Goal: Communication & Community: Share content

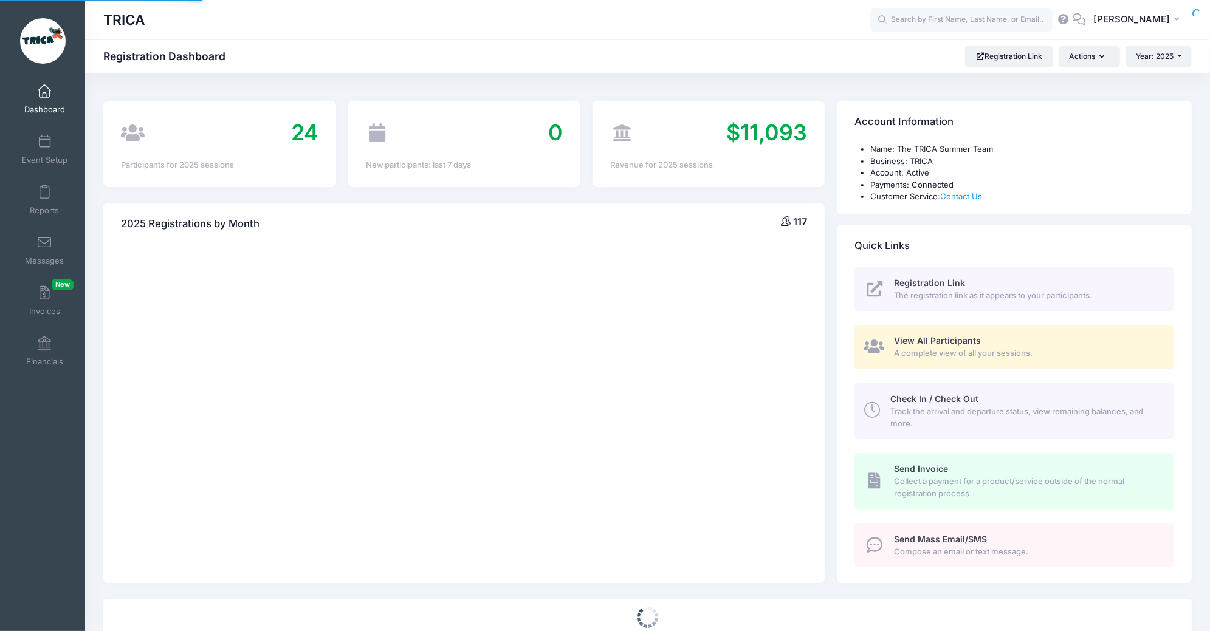
select select
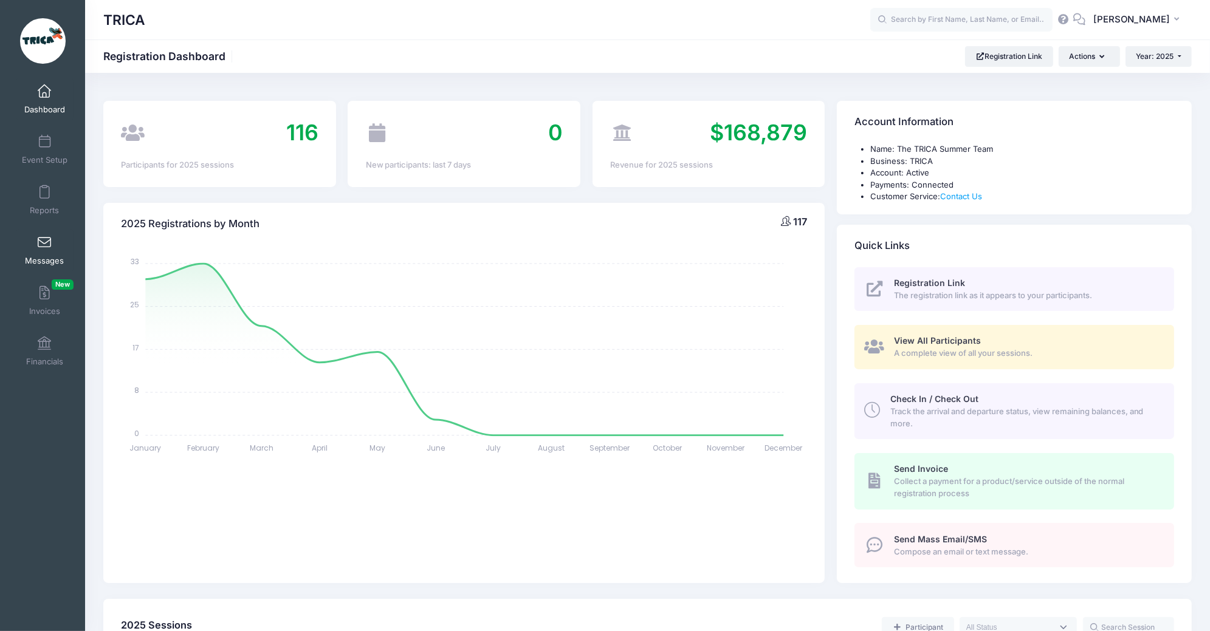
click at [51, 255] on link "Messages" at bounding box center [45, 250] width 58 height 43
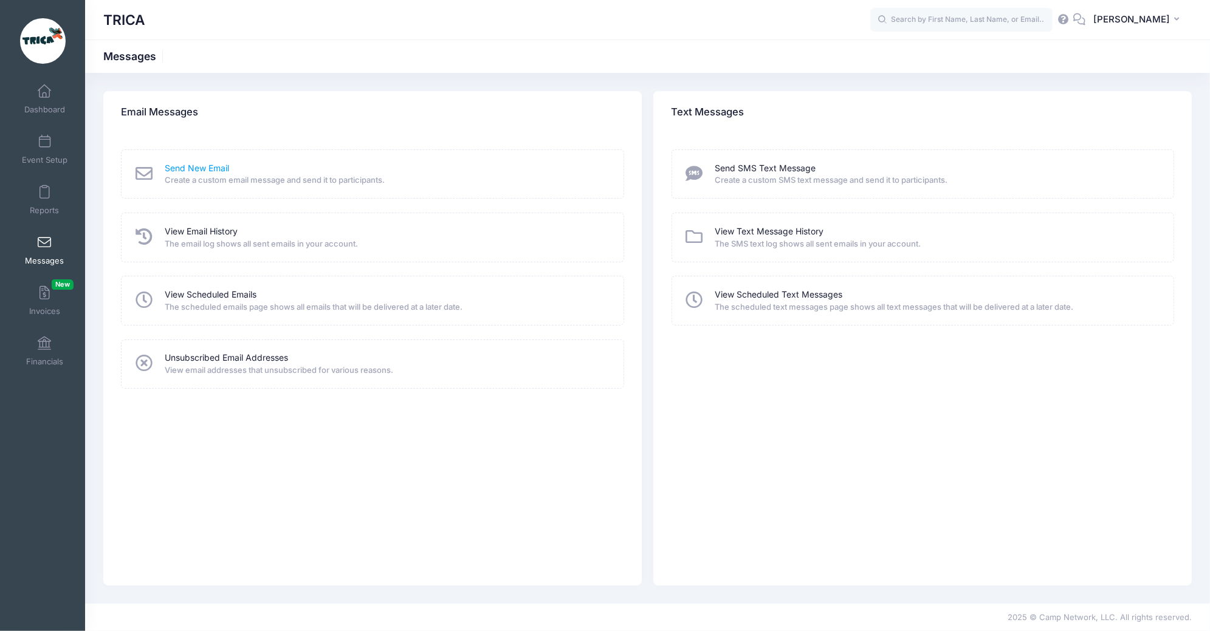
click at [219, 168] on link "Send New Email" at bounding box center [197, 168] width 64 height 13
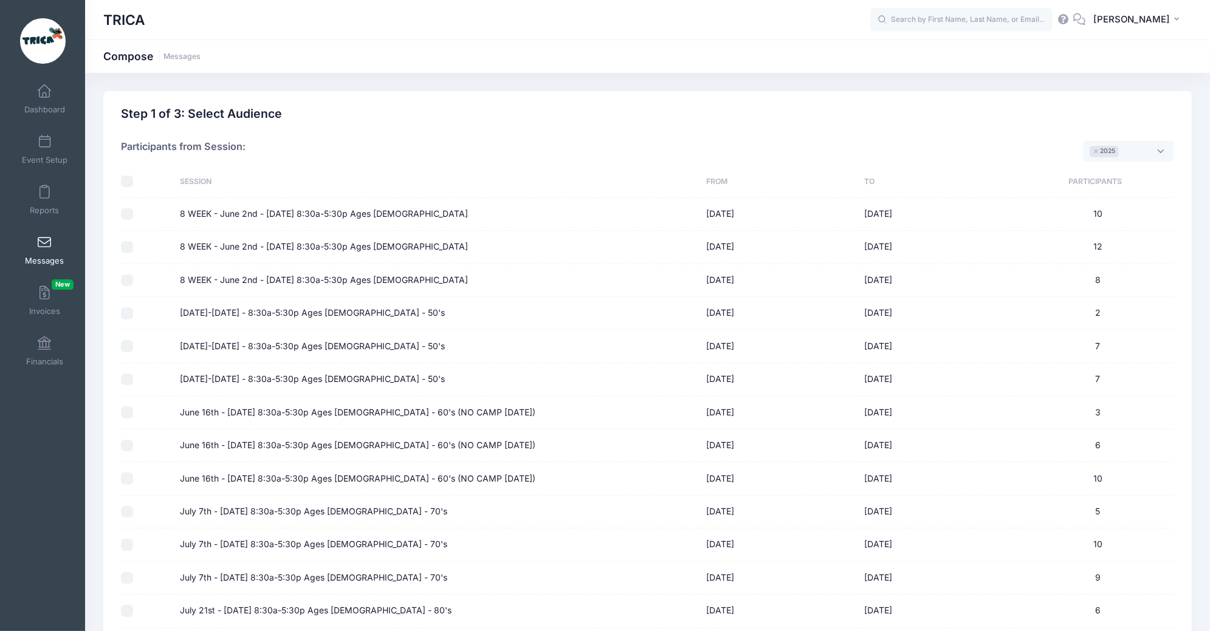
click at [131, 179] on input "checkbox" at bounding box center [127, 182] width 12 height 12
checkbox input "true"
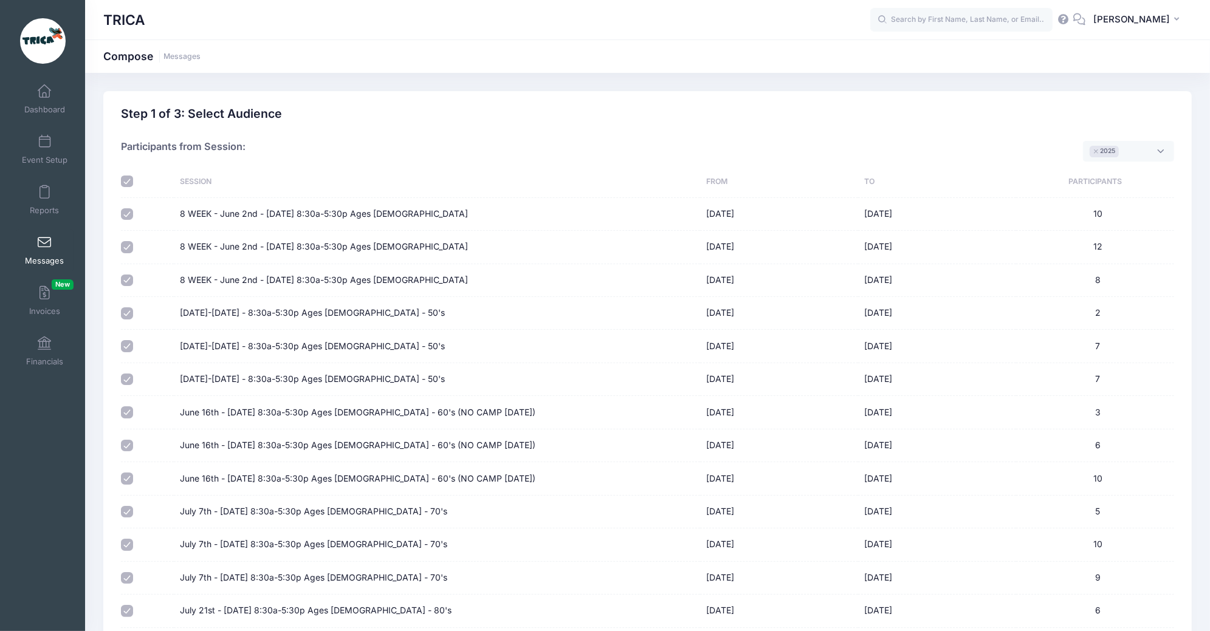
checkbox input "true"
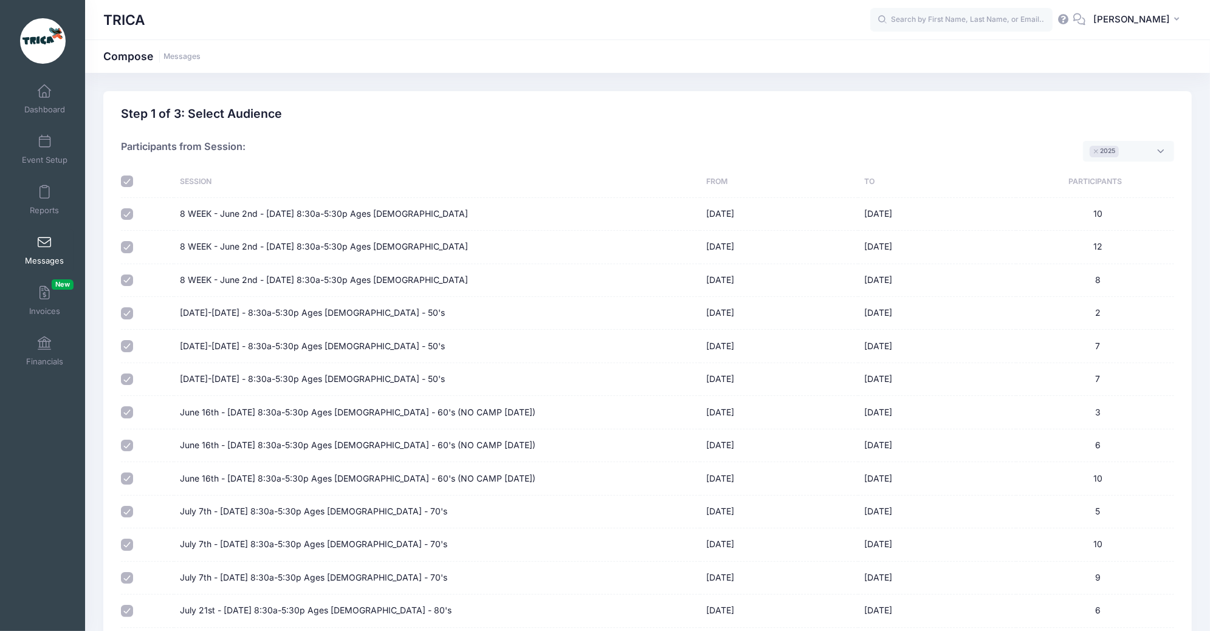
checkbox input "true"
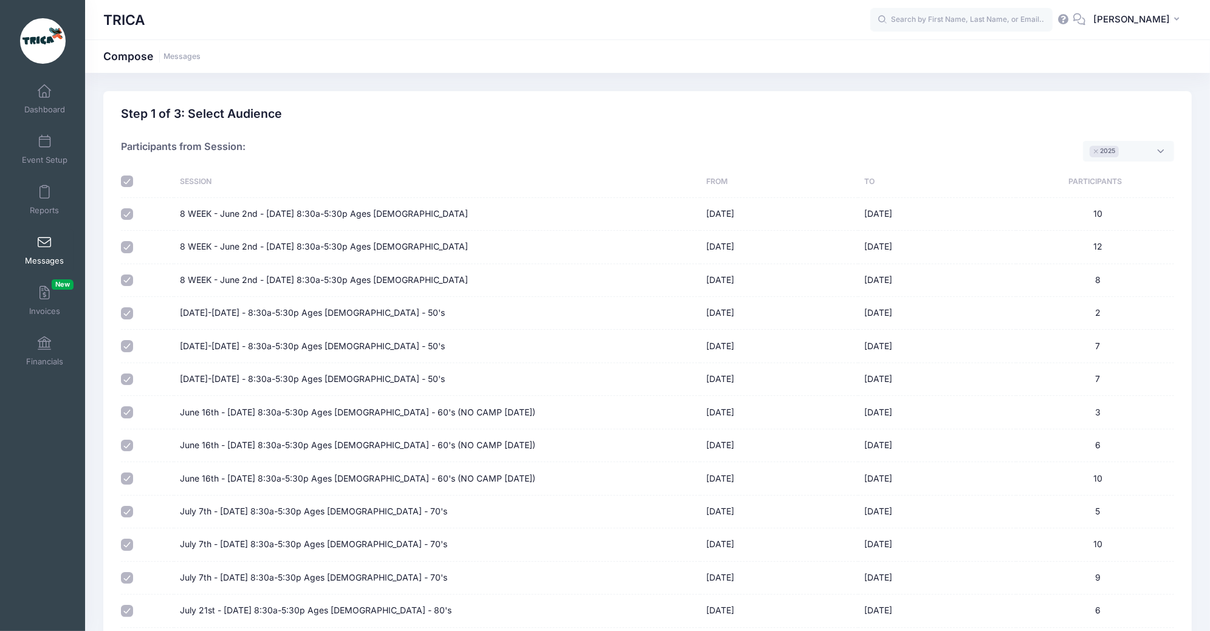
checkbox input "true"
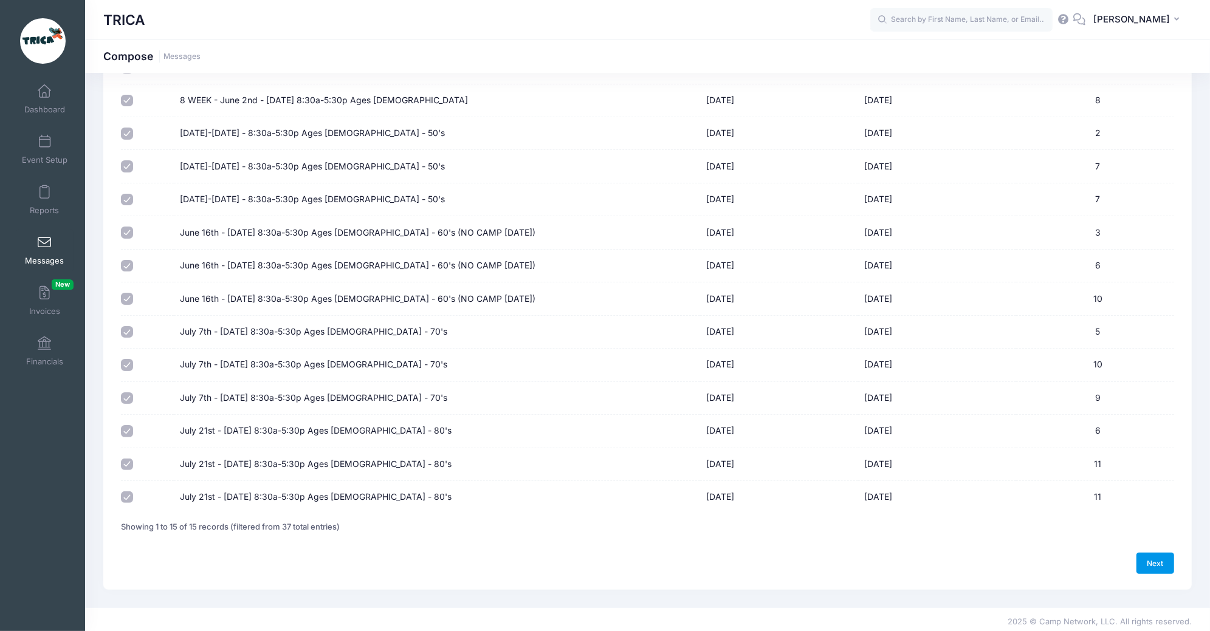
click at [1160, 557] on link "Next" at bounding box center [1155, 563] width 38 height 21
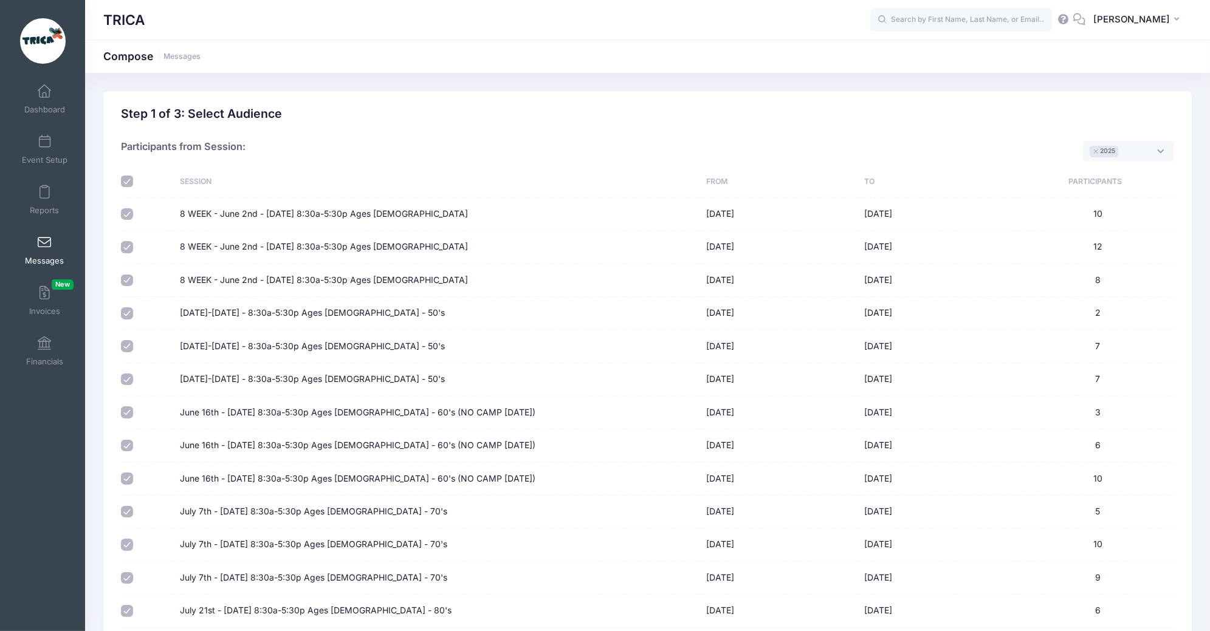
select select "50"
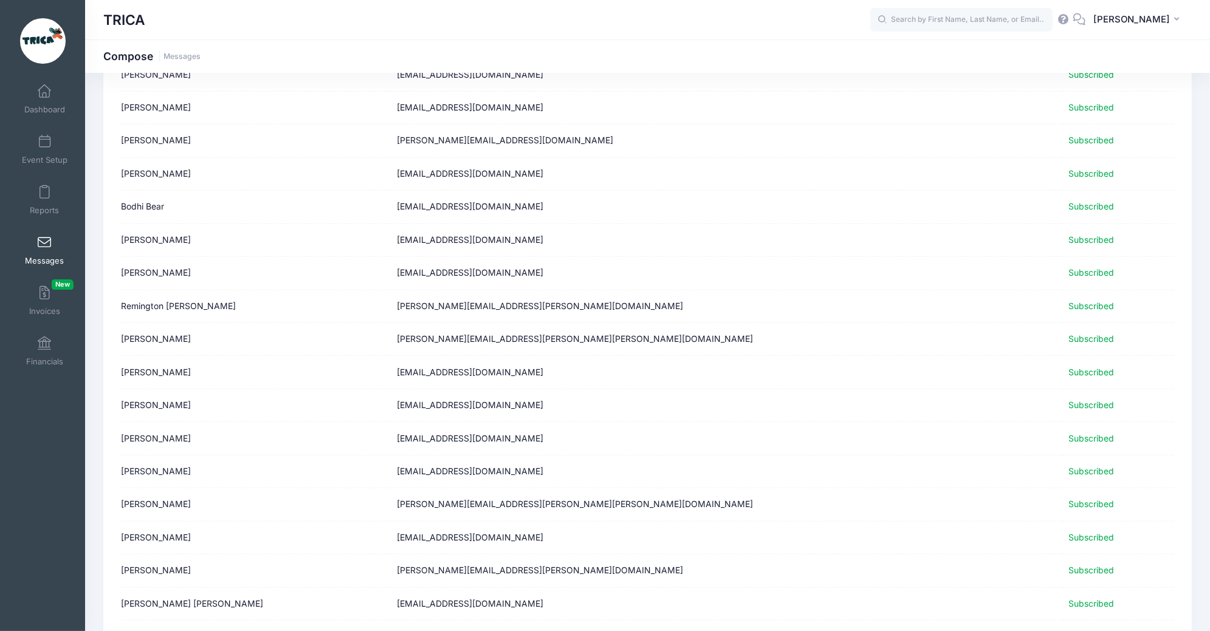
scroll to position [1325, 0]
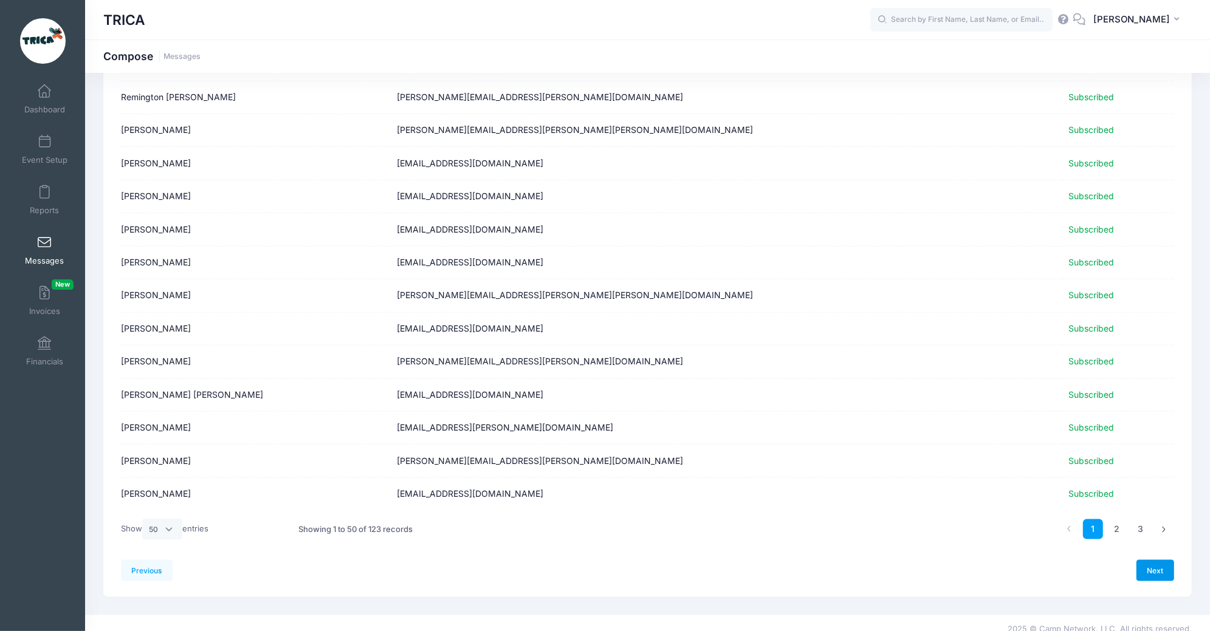
click at [1160, 560] on link "Next" at bounding box center [1155, 570] width 38 height 21
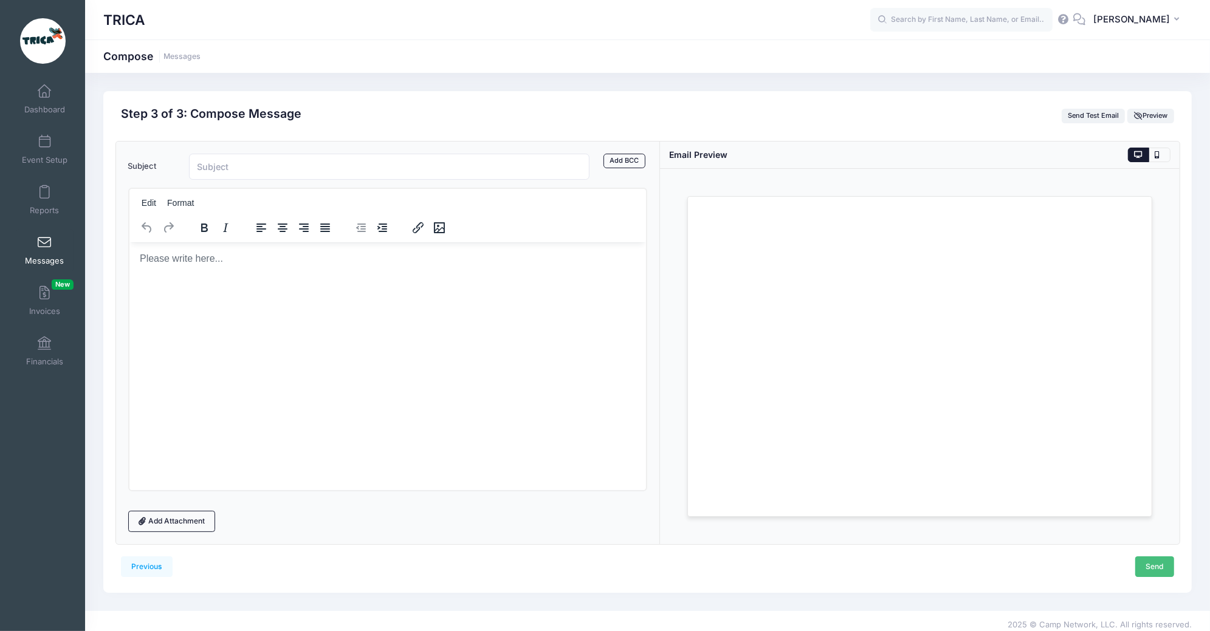
scroll to position [0, 0]
click at [273, 275] on html at bounding box center [387, 258] width 517 height 33
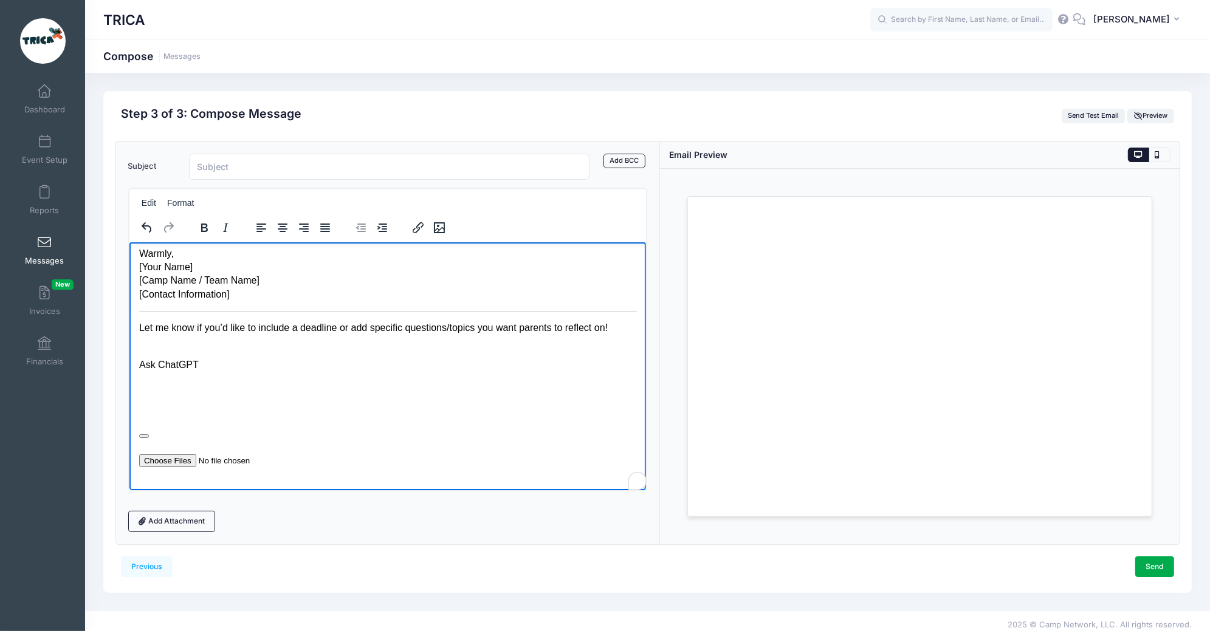
scroll to position [210, 0]
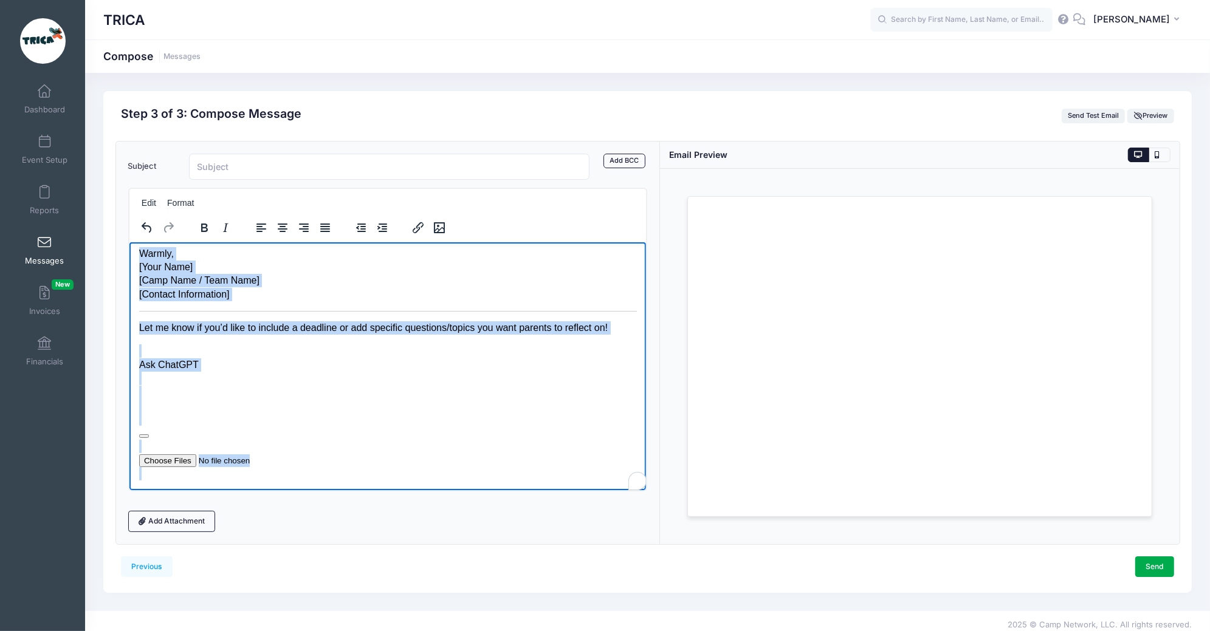
drag, startPoint x: 276, startPoint y: 467, endPoint x: 136, endPoint y: 306, distance: 214.1
click at [136, 306] on html "Subject: Last Call: We Need Your Feedback! 🌞 Dear Camp Families, As we wrap up …" at bounding box center [387, 268] width 517 height 444
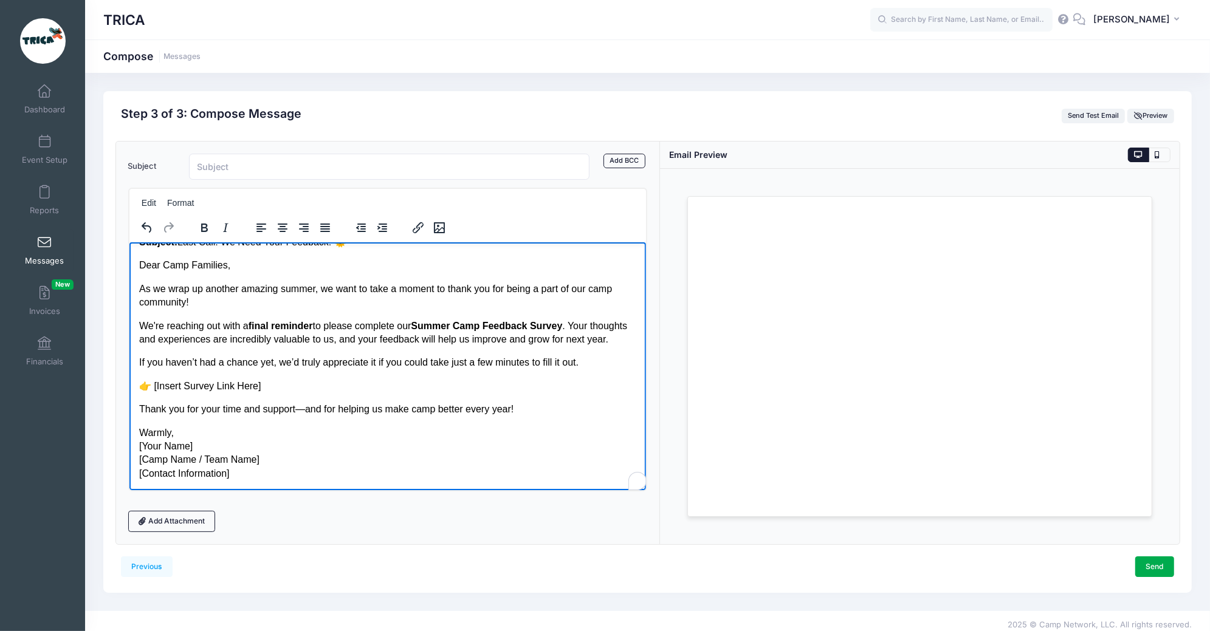
scroll to position [29, 0]
drag, startPoint x: 241, startPoint y: 474, endPoint x: 132, endPoint y: 428, distance: 118.2
click at [132, 428] on html "Subject: Last Call: We Need Your Feedback! 🌞 Dear Camp Families, As we wrap up …" at bounding box center [387, 357] width 517 height 264
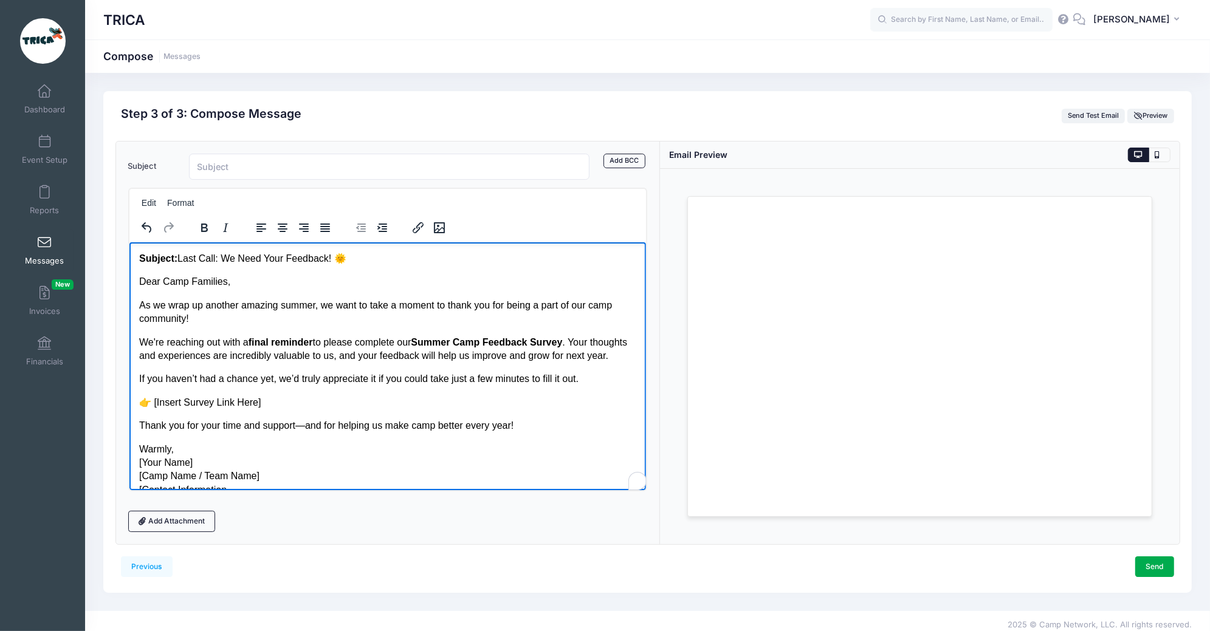
scroll to position [0, 0]
drag, startPoint x: 355, startPoint y: 259, endPoint x: 182, endPoint y: 257, distance: 173.8
click at [182, 257] on p "Subject: Last Call: We Need Your Feedback! 🌞" at bounding box center [388, 258] width 498 height 13
copy p "Last Call: We Need Your Feedback! 🌞"
click at [215, 170] on input "Subject" at bounding box center [389, 167] width 401 height 26
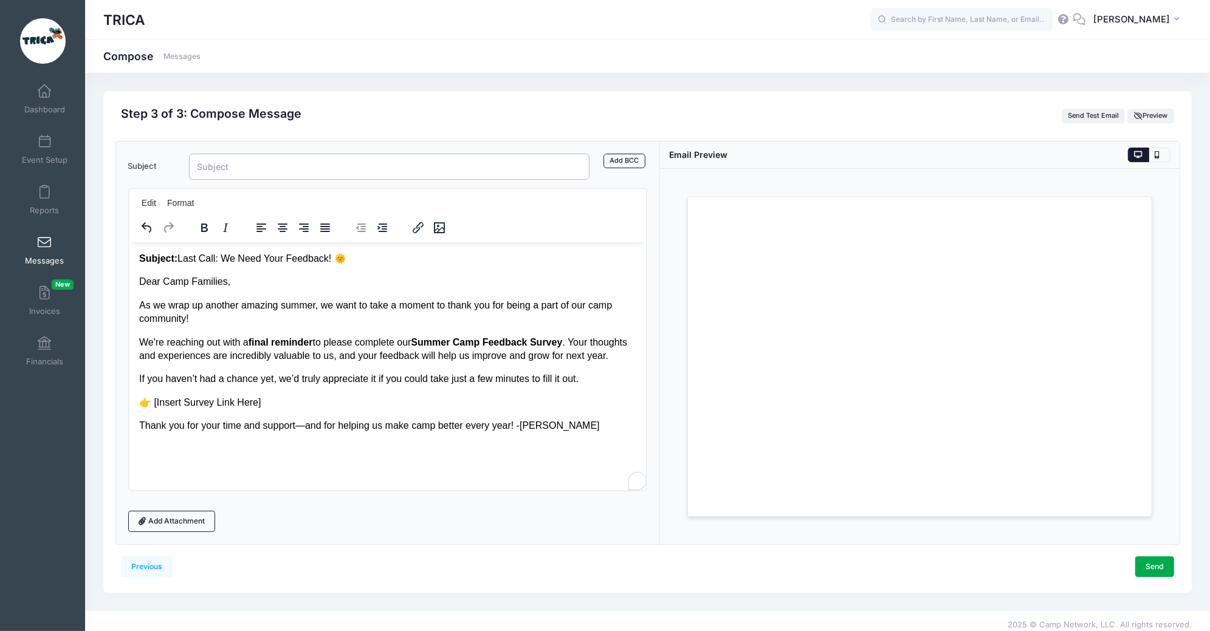
paste input "Last Call: We Need Your Feedback! 🌞"
type input "Last Call: We Need Your Feedback! 🌞"
click at [364, 267] on div "Subject: Last Call: We Need Your Feedback! 🌞 Dear Camp Families, As we wrap up …" at bounding box center [388, 342] width 498 height 181
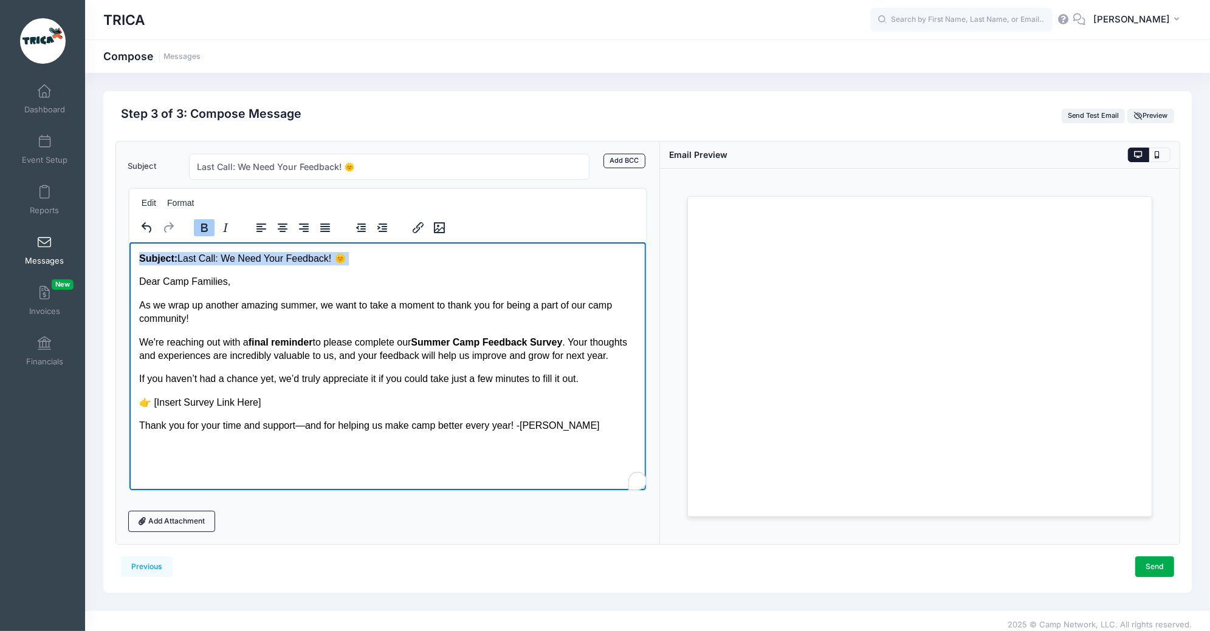
drag, startPoint x: 364, startPoint y: 265, endPoint x: 125, endPoint y: 257, distance: 238.9
click at [129, 257] on html "Subject: Last Call: We Need Your Feedback! 🌞 Dear Camp Families, As we wrap up …" at bounding box center [387, 342] width 517 height 201
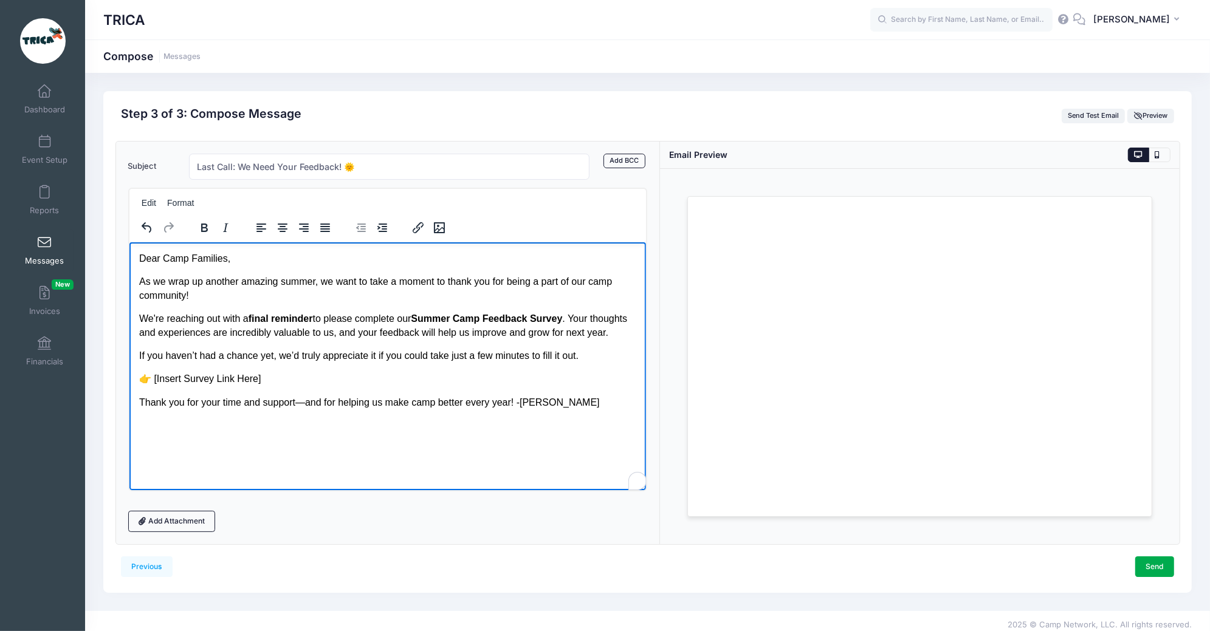
click at [164, 257] on p "Dear Camp Families," at bounding box center [388, 258] width 498 height 13
drag, startPoint x: 140, startPoint y: 281, endPoint x: 326, endPoint y: 287, distance: 185.4
click at [326, 287] on p "As we wrap up another amazing summer, we want to take a moment to thank you for…" at bounding box center [388, 288] width 498 height 27
click at [250, 303] on div "Dear Summer Camp Families, As we wrap up another amazing summer, we want to tak…" at bounding box center [388, 330] width 498 height 157
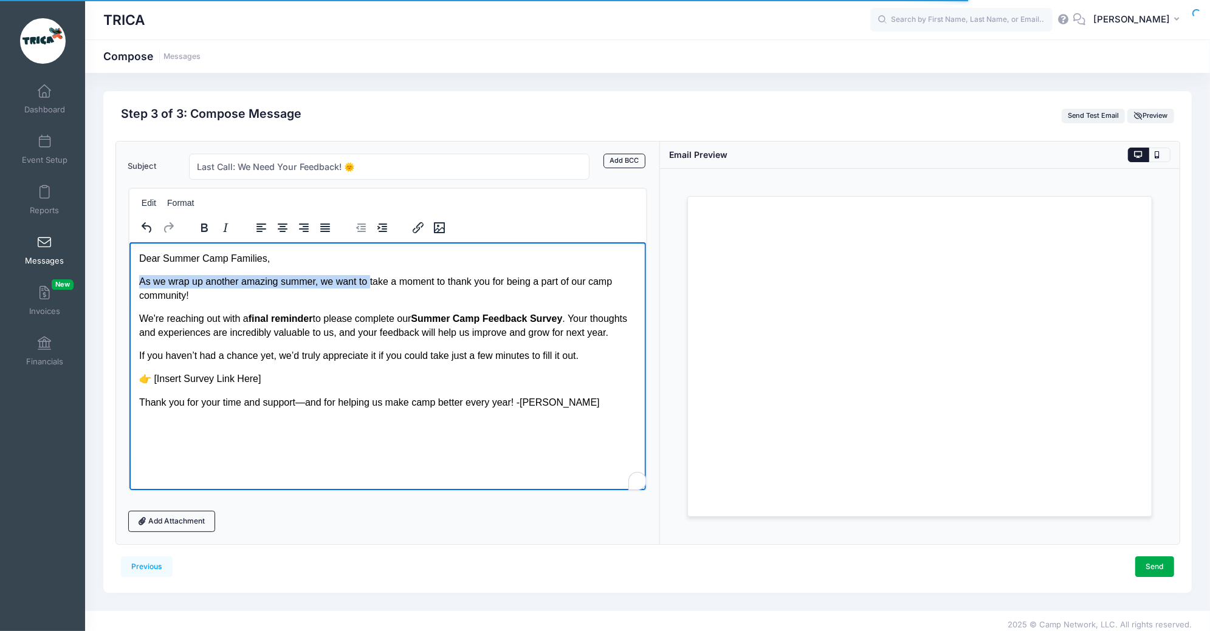
drag, startPoint x: 141, startPoint y: 281, endPoint x: 374, endPoint y: 283, distance: 232.7
click at [374, 283] on p "As we wrap up another amazing summer, we want to take a moment to thank you for…" at bounding box center [388, 288] width 498 height 27
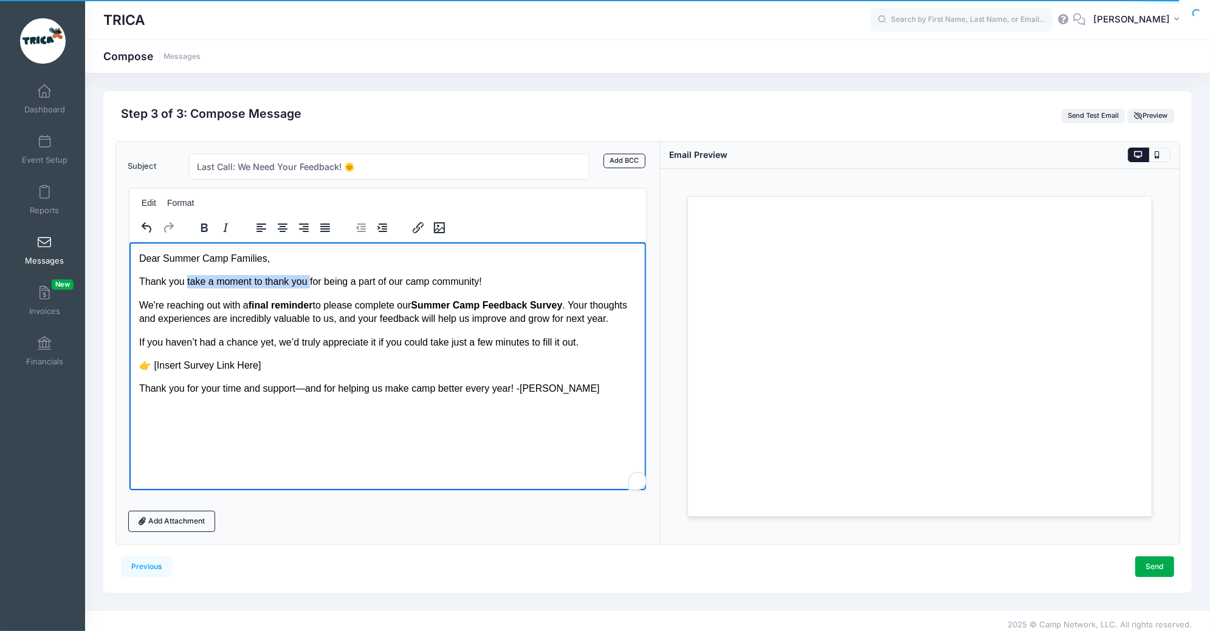
drag, startPoint x: 187, startPoint y: 281, endPoint x: 312, endPoint y: 281, distance: 124.6
click at [312, 281] on p "Thank you take a moment to thank you for being a part of our camp community!" at bounding box center [388, 281] width 498 height 13
drag, startPoint x: 287, startPoint y: 282, endPoint x: 310, endPoint y: 282, distance: 23.1
click at [310, 282] on p "Thank you for being a part of our camp community!" at bounding box center [388, 281] width 498 height 13
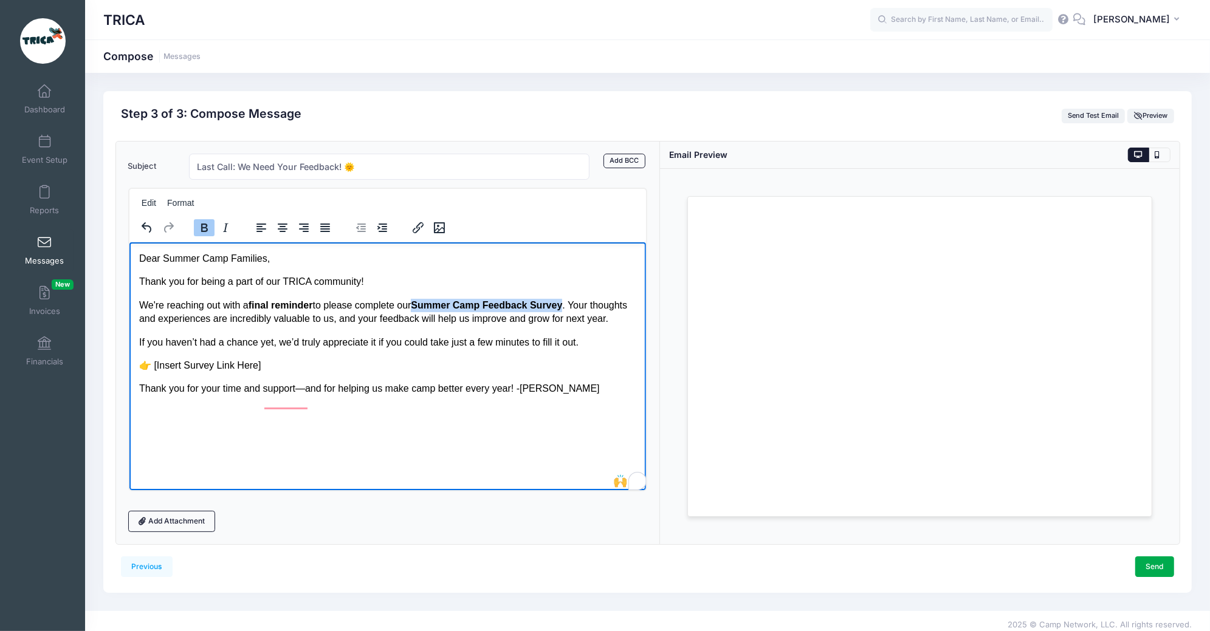
drag, startPoint x: 425, startPoint y: 303, endPoint x: 577, endPoint y: 305, distance: 151.9
click at [577, 305] on p "We're reaching out with a final reminder to please complete our Summer Camp Fee…" at bounding box center [388, 311] width 498 height 27
click at [513, 307] on strong "Summer Camp Feedback Survey" at bounding box center [485, 305] width 151 height 10
click at [579, 305] on p "We're reaching out with a final reminder to please complete our Summer Camp Fee…" at bounding box center [388, 311] width 498 height 27
click at [490, 326] on p "We're reaching out with a final reminder to please complete our Summer Camp Fee…" at bounding box center [388, 311] width 498 height 27
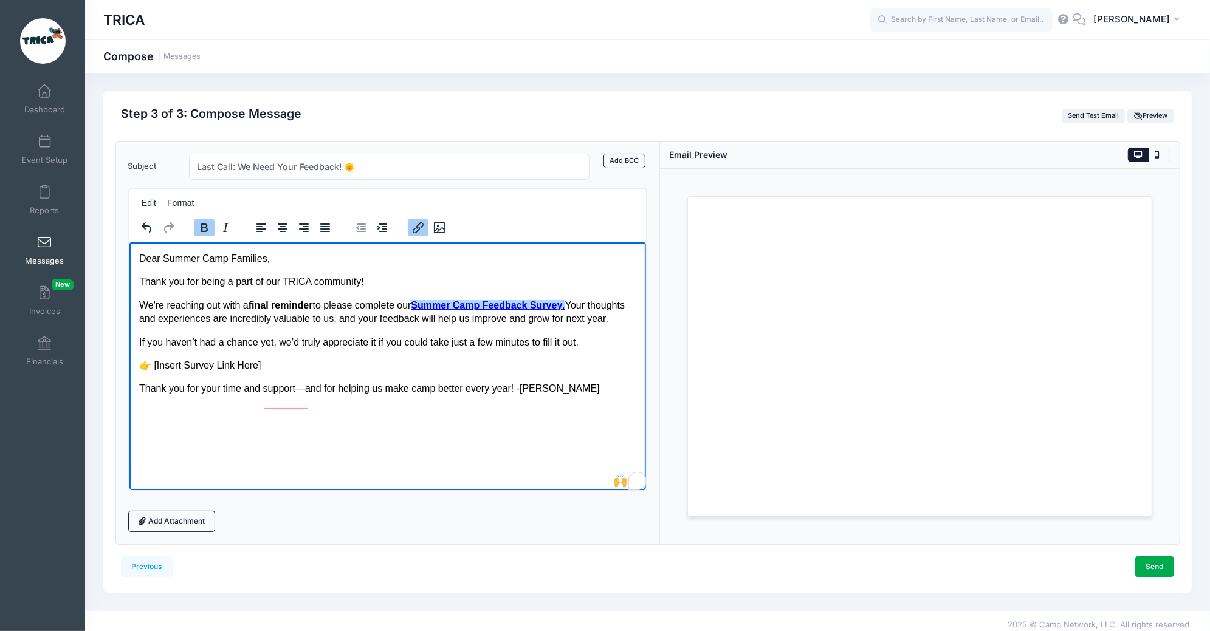
click at [479, 303] on strong "Summer Camp Feedback Survey" at bounding box center [485, 305] width 151 height 10
click at [414, 226] on icon "Insert/edit link" at bounding box center [417, 227] width 11 height 11
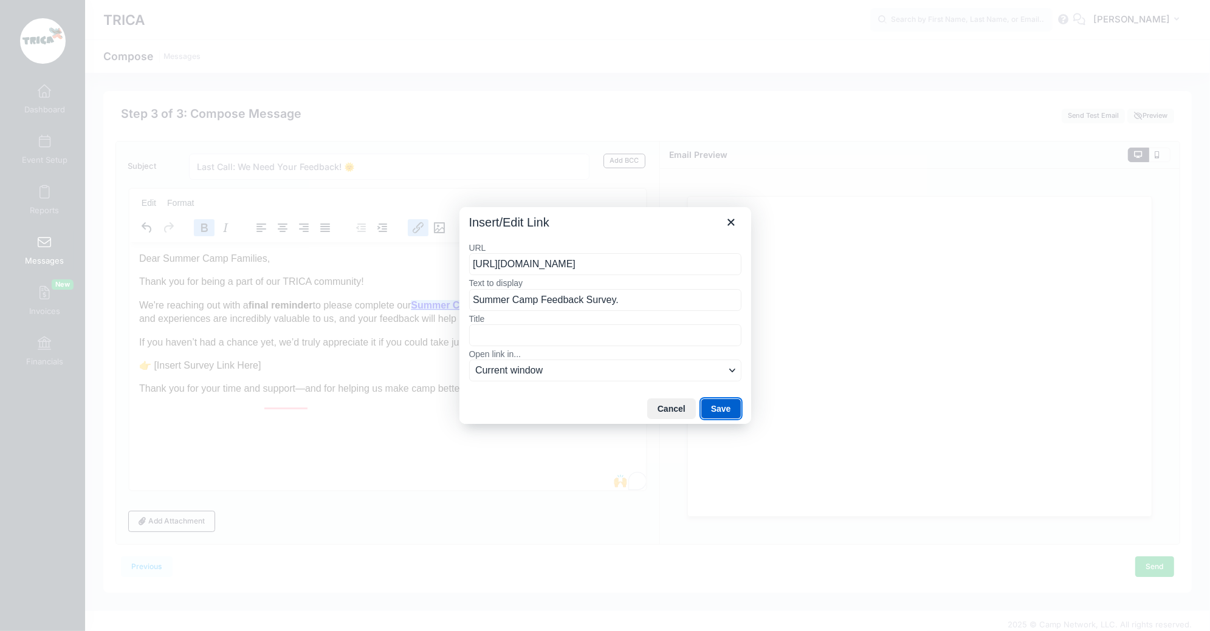
click at [718, 408] on button "Save" at bounding box center [721, 409] width 41 height 21
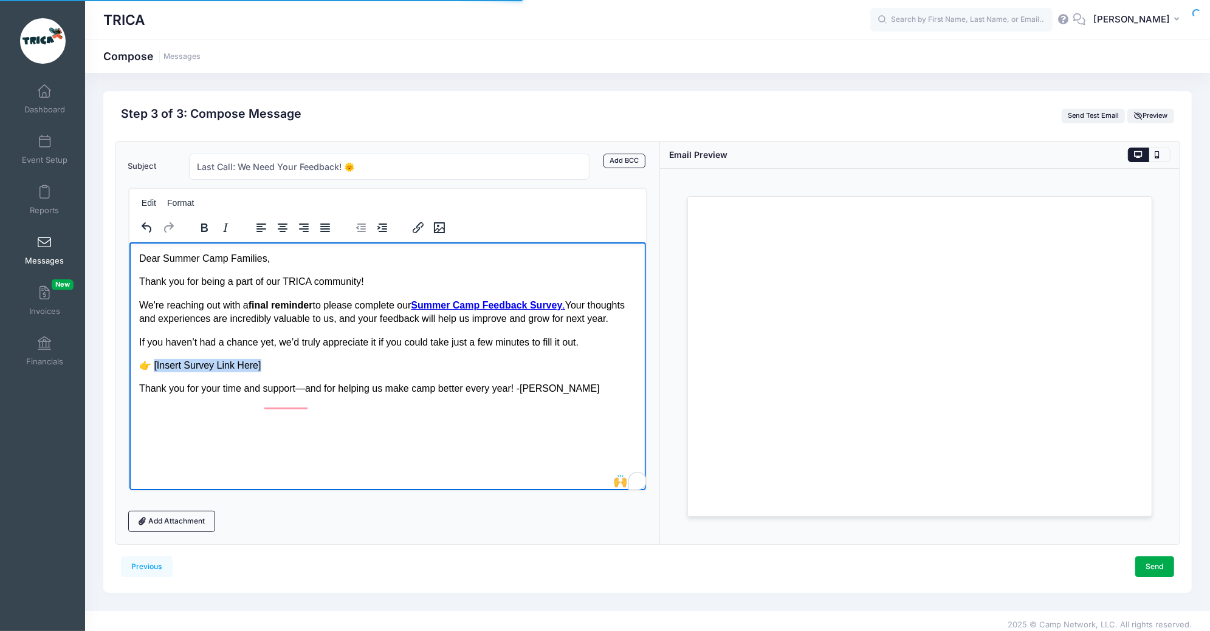
drag, startPoint x: 263, startPoint y: 380, endPoint x: 149, endPoint y: 382, distance: 113.6
click at [149, 372] on p "👉 [Insert Survey Link Here]" at bounding box center [388, 364] width 498 height 13
click at [292, 372] on p "👉 [Insert Survey Link Here]" at bounding box center [388, 364] width 498 height 13
click at [153, 370] on link "[Insert Survey Link Here]﻿" at bounding box center [204, 365] width 107 height 10
drag, startPoint x: 153, startPoint y: 379, endPoint x: 206, endPoint y: 378, distance: 52.9
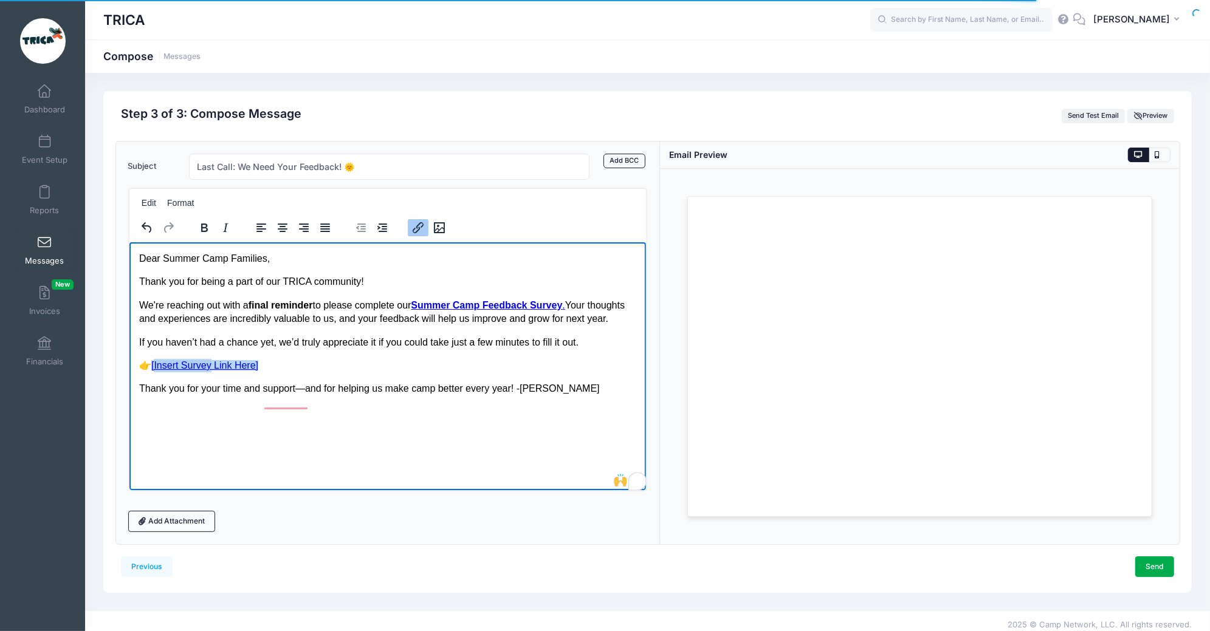
click at [206, 370] on link "[Insert Survey Link Here]" at bounding box center [204, 365] width 107 height 10
drag, startPoint x: 174, startPoint y: 377, endPoint x: 197, endPoint y: 377, distance: 23.1
click at [197, 370] on link "[Link Here]" at bounding box center [174, 365] width 47 height 10
click at [227, 405] on html "Dear Summer Camp Families, Thank you for being a part of our TRICA community! W…" at bounding box center [387, 323] width 517 height 163
click at [306, 395] on p "Thank you for your time and support—and for helping us make camp better every y…" at bounding box center [388, 388] width 498 height 13
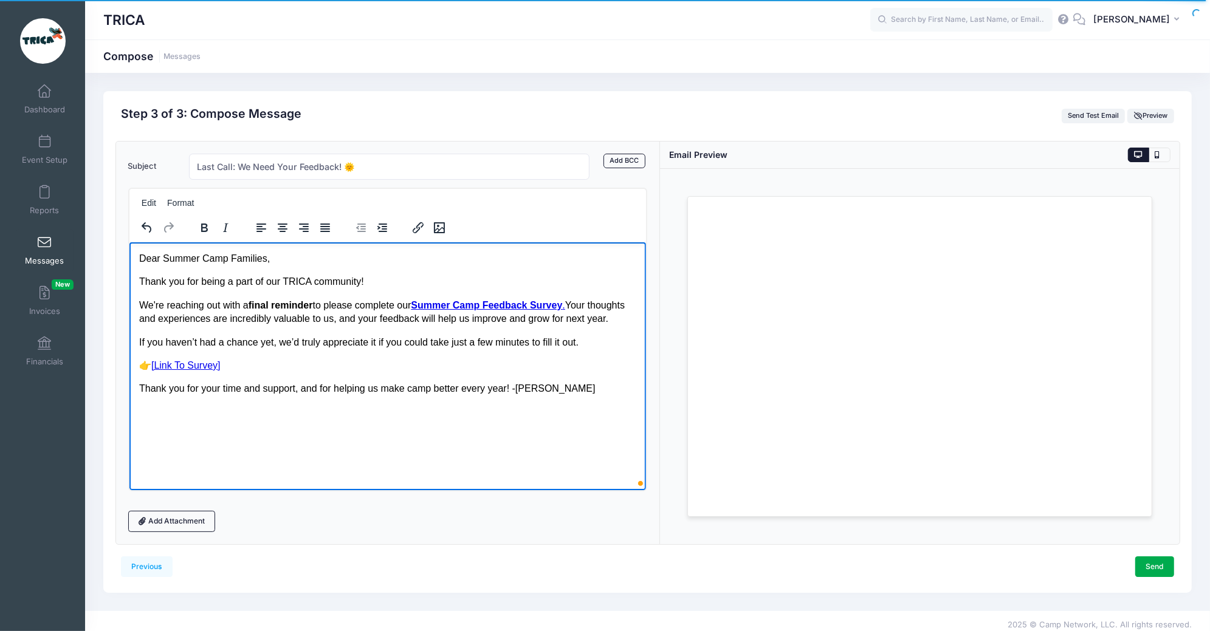
click at [394, 405] on html "Dear Summer Camp Families, Thank you for being a part of our TRICA community! W…" at bounding box center [387, 323] width 517 height 163
click at [590, 395] on p "Thank you for your time and support, and for helping us make camp better every …" at bounding box center [388, 388] width 498 height 13
click at [427, 304] on strong "Summer Camp Feedback Survey" at bounding box center [485, 305] width 151 height 10
click at [377, 326] on p "We're reaching out with a final reminder to please complete our Summer Camp Fee…" at bounding box center [388, 311] width 498 height 27
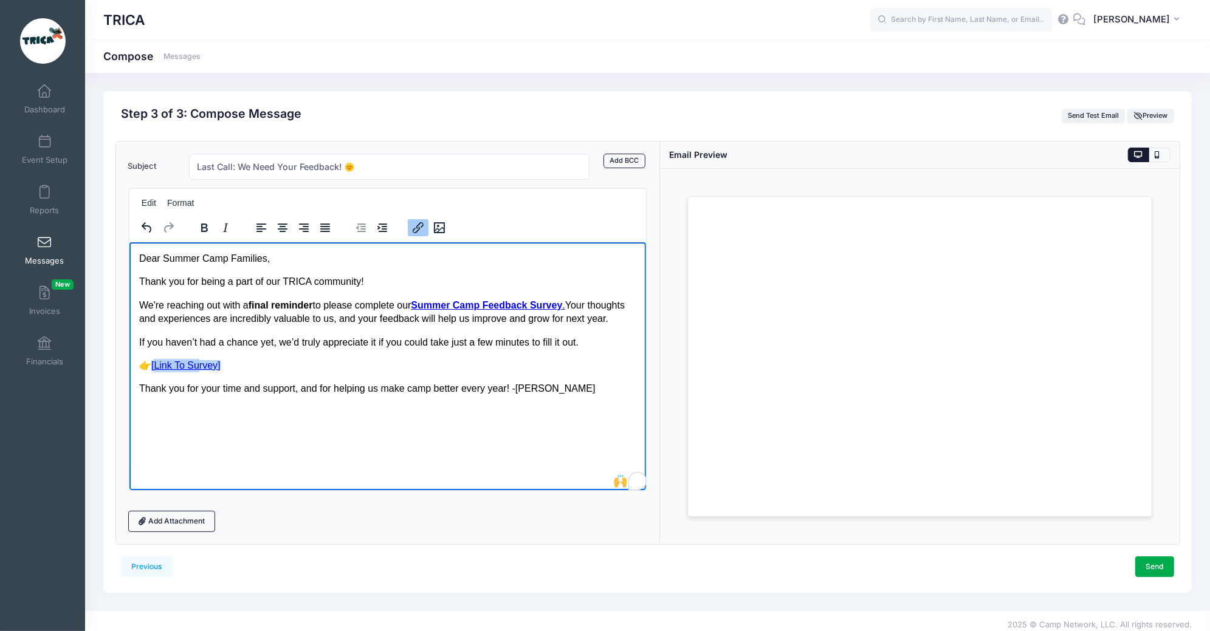
drag, startPoint x: 154, startPoint y: 377, endPoint x: 197, endPoint y: 377, distance: 43.1
click at [197, 370] on link "[Link To Survey]" at bounding box center [185, 365] width 69 height 10
click at [231, 372] on p "👉 [Link To Survey]" at bounding box center [388, 364] width 498 height 13
click at [227, 372] on p "👉 [Link To Survey]﻿" at bounding box center [388, 364] width 498 height 13
drag, startPoint x: 227, startPoint y: 379, endPoint x: 157, endPoint y: 379, distance: 69.3
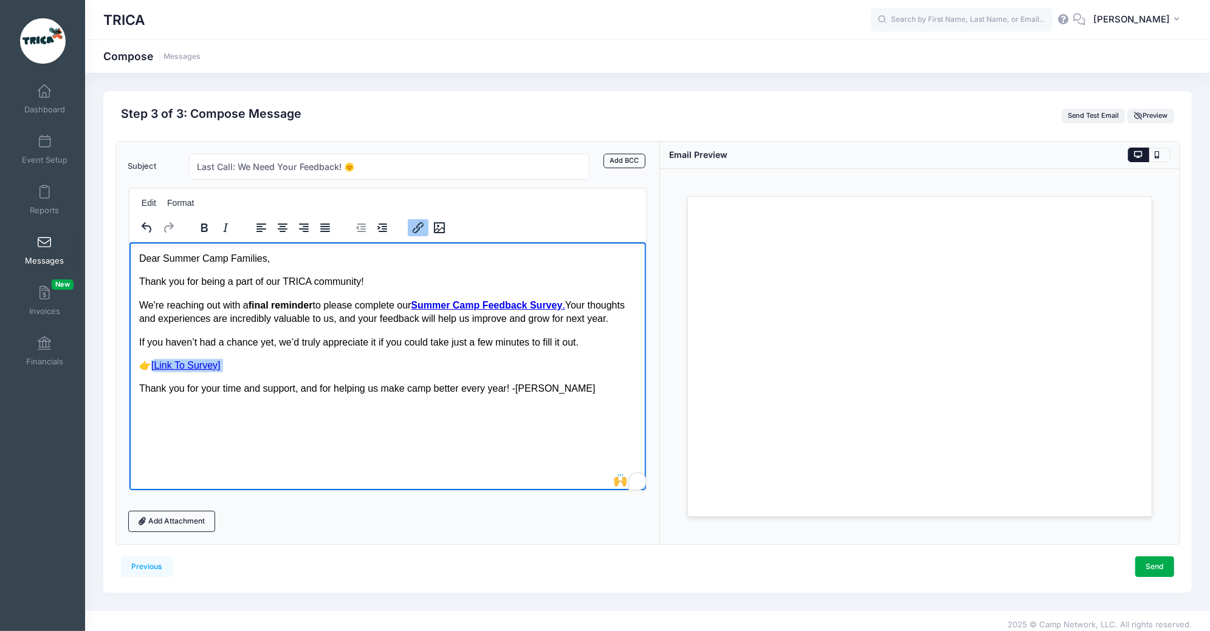
click at [157, 372] on p "👉 [Link To Survey]﻿" at bounding box center [388, 364] width 498 height 13
click at [180, 372] on p "👉 [Link To Survey]" at bounding box center [388, 364] width 498 height 13
drag, startPoint x: 219, startPoint y: 379, endPoint x: 154, endPoint y: 379, distance: 65.6
click at [154, 370] on link "[Link To Survey]" at bounding box center [185, 365] width 69 height 10
click at [231, 405] on html "Dear Summer Camp Families, Thank you for being a part of our TRICA community! W…" at bounding box center [387, 323] width 517 height 163
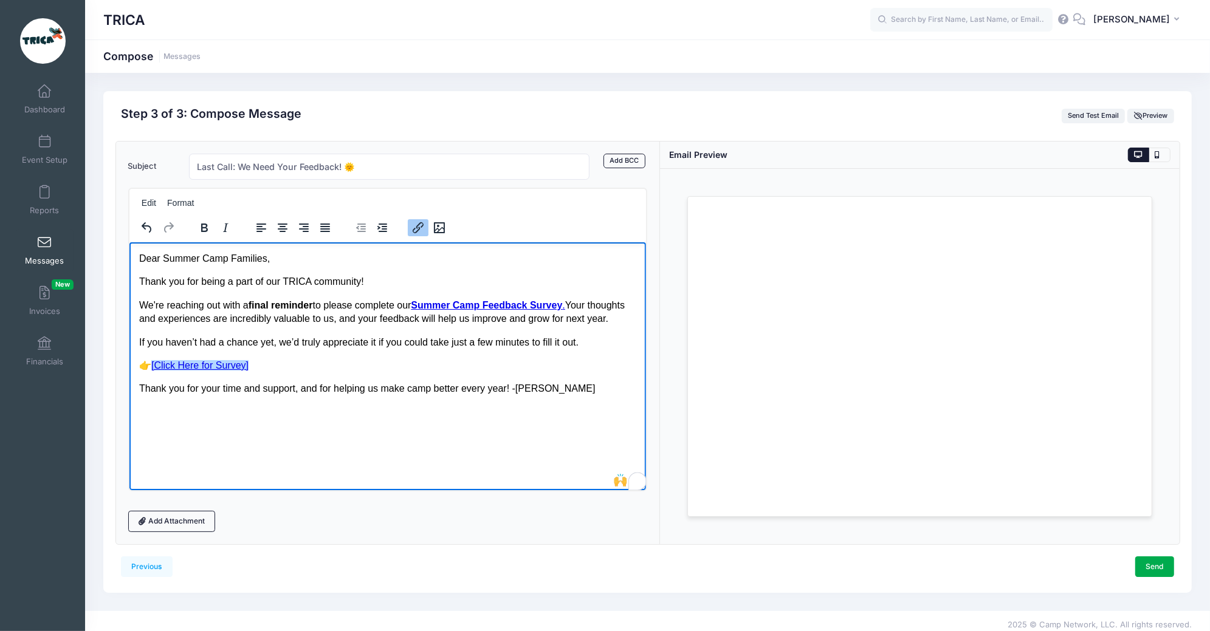
click at [218, 370] on link "[Click Here for Survey]" at bounding box center [199, 365] width 97 height 10
click at [217, 370] on link "[Click Here for Survey]" at bounding box center [199, 365] width 97 height 10
click at [276, 394] on div "Dear Summer Camp Families, Thank you for being a part of our TRICA community! W…" at bounding box center [388, 324] width 498 height 144
click at [518, 395] on p "Thank you for your time and support, and for helping us make camp better every …" at bounding box center [388, 388] width 498 height 13
click at [1156, 566] on link "Send" at bounding box center [1154, 567] width 39 height 21
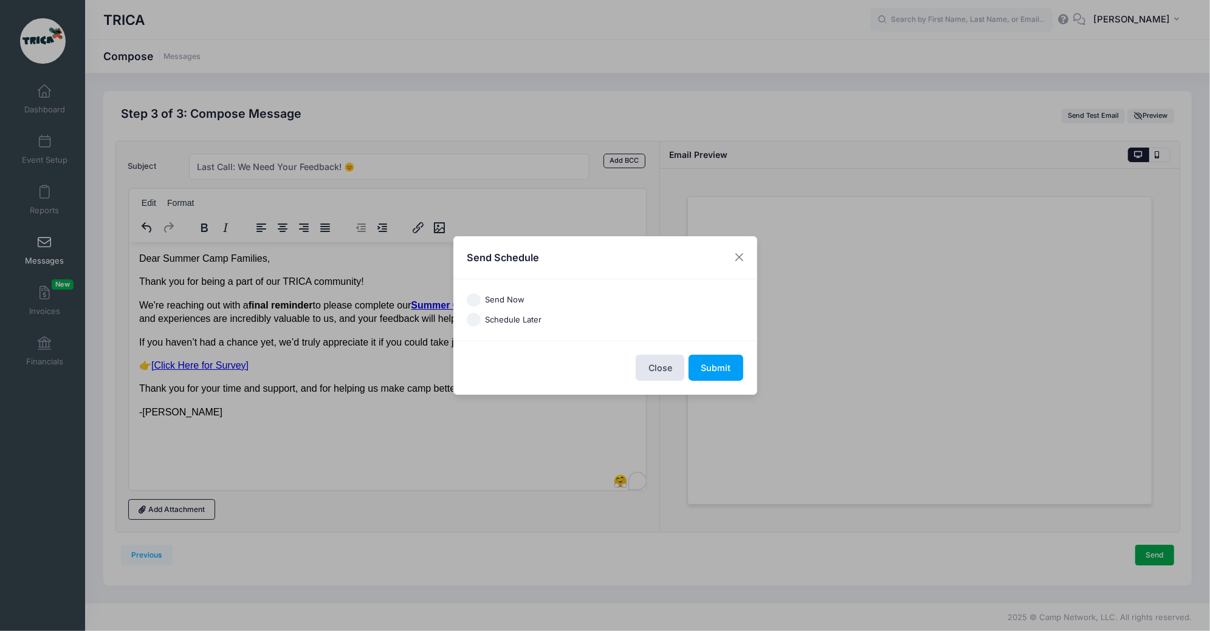
click at [498, 295] on label "Send Now" at bounding box center [504, 300] width 39 height 12
click at [481, 295] on input "Send Now" at bounding box center [474, 300] width 14 height 14
radio input "true"
click at [721, 368] on button "Submit" at bounding box center [715, 368] width 55 height 26
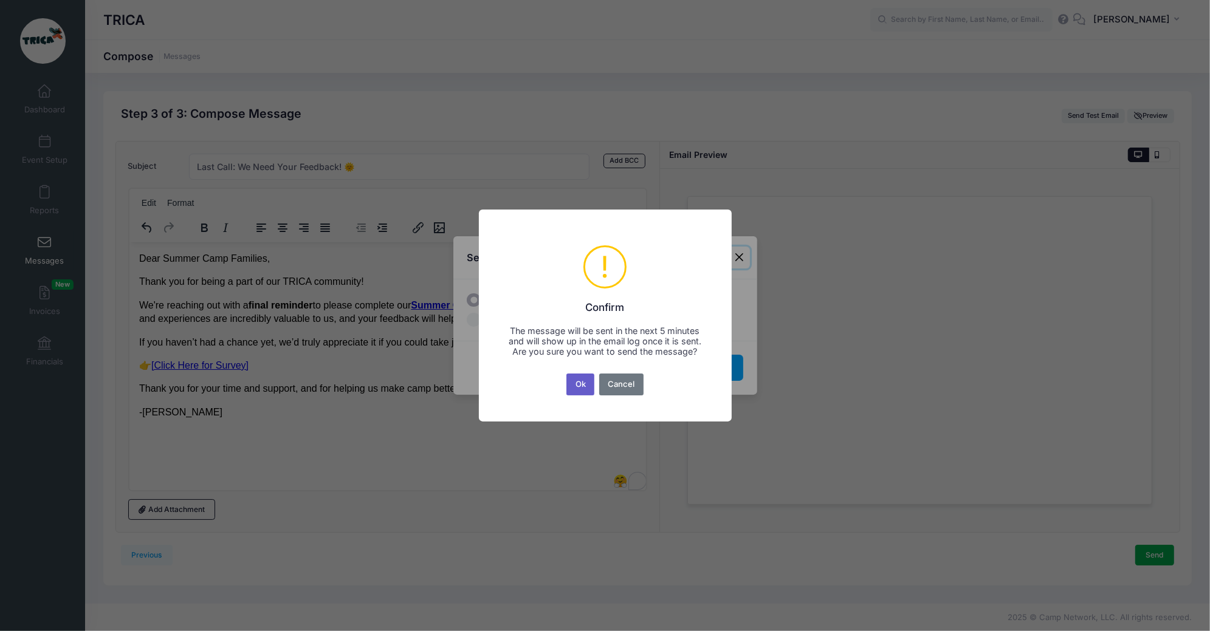
click at [583, 388] on button "Ok" at bounding box center [580, 385] width 28 height 22
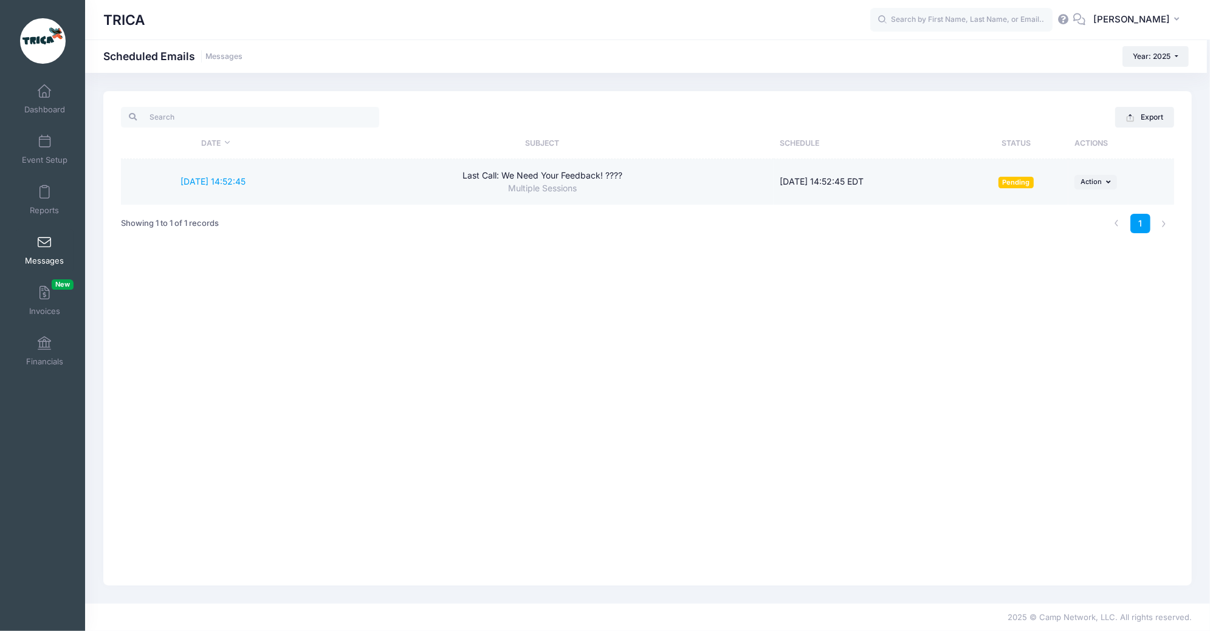
click at [616, 176] on div "Last Call: We Need Your Feedback! ????" at bounding box center [542, 176] width 451 height 13
click at [244, 182] on link "8/13/2025 14:52:45" at bounding box center [212, 181] width 65 height 10
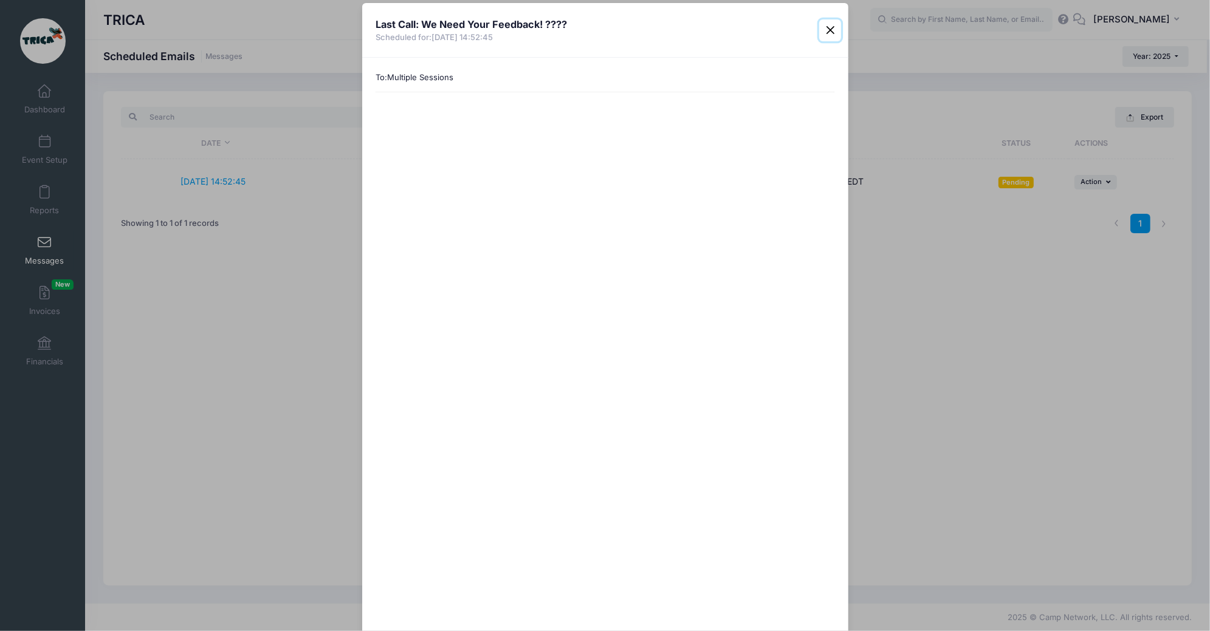
click at [832, 32] on button "Close" at bounding box center [830, 30] width 22 height 22
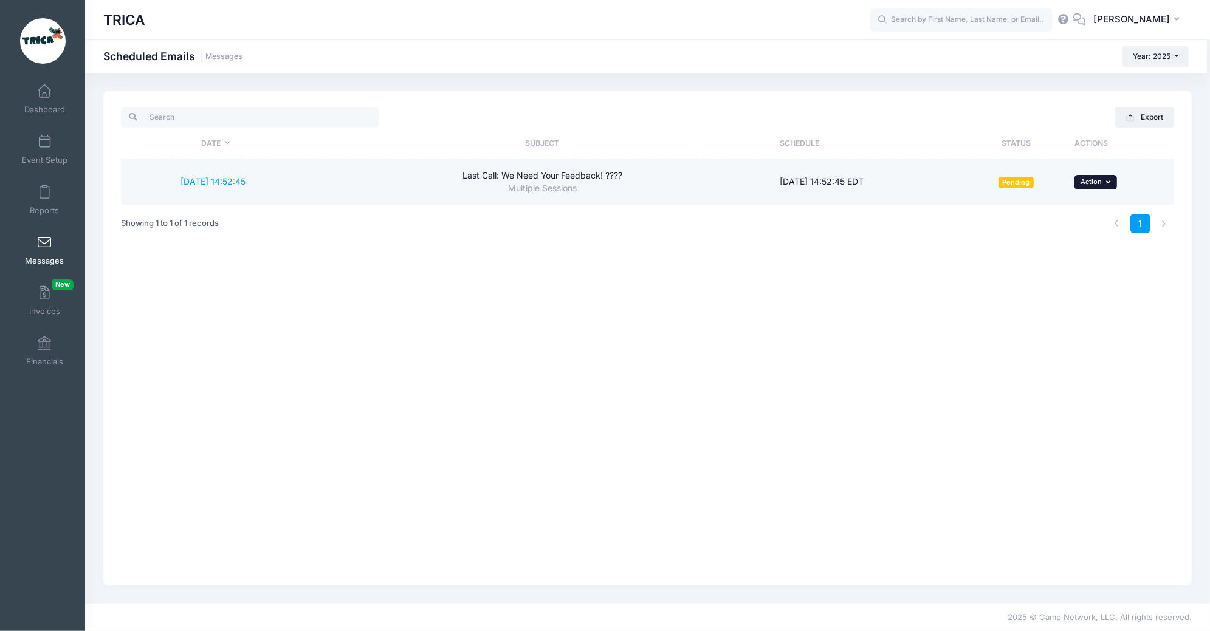
click at [1092, 181] on span "Action" at bounding box center [1091, 181] width 21 height 9
click at [1079, 254] on link "Delete" at bounding box center [1071, 255] width 80 height 23
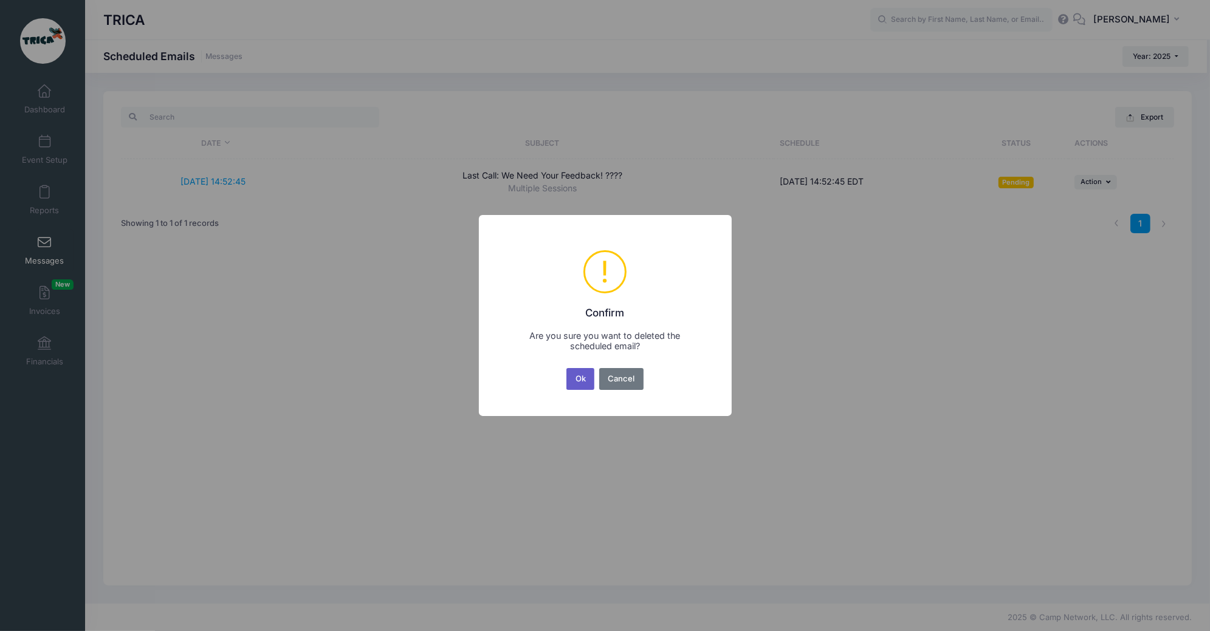
click at [588, 379] on button "Ok" at bounding box center [580, 379] width 28 height 22
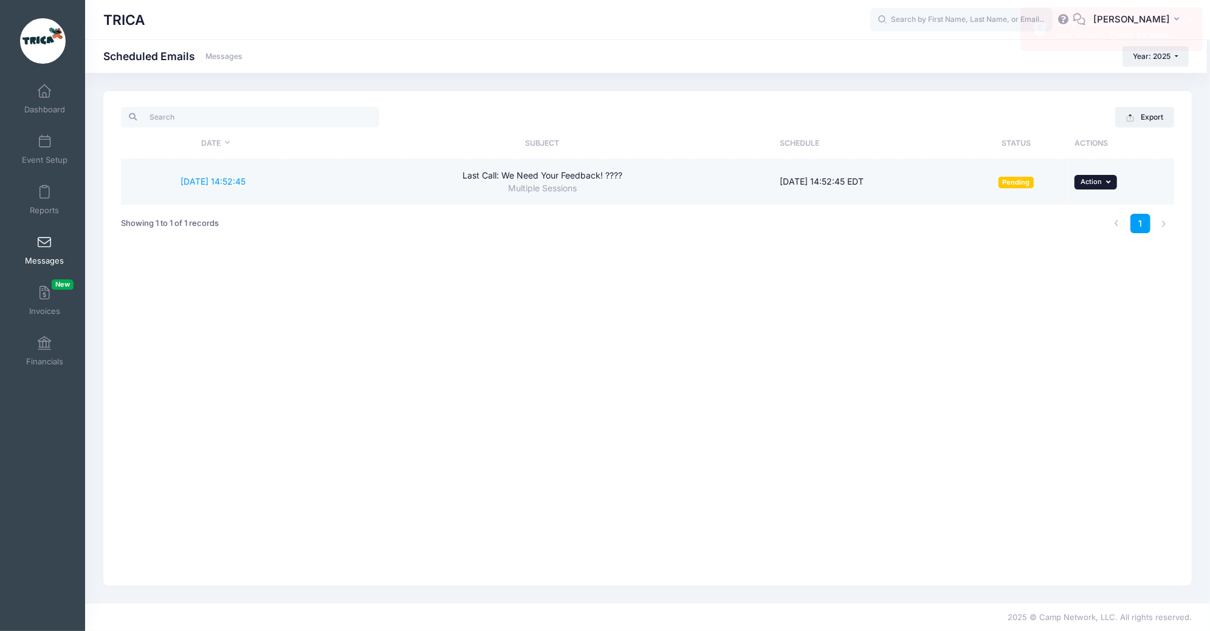
click at [1097, 187] on button "... Action" at bounding box center [1095, 182] width 43 height 15
click at [1070, 258] on link "Delete" at bounding box center [1071, 255] width 80 height 23
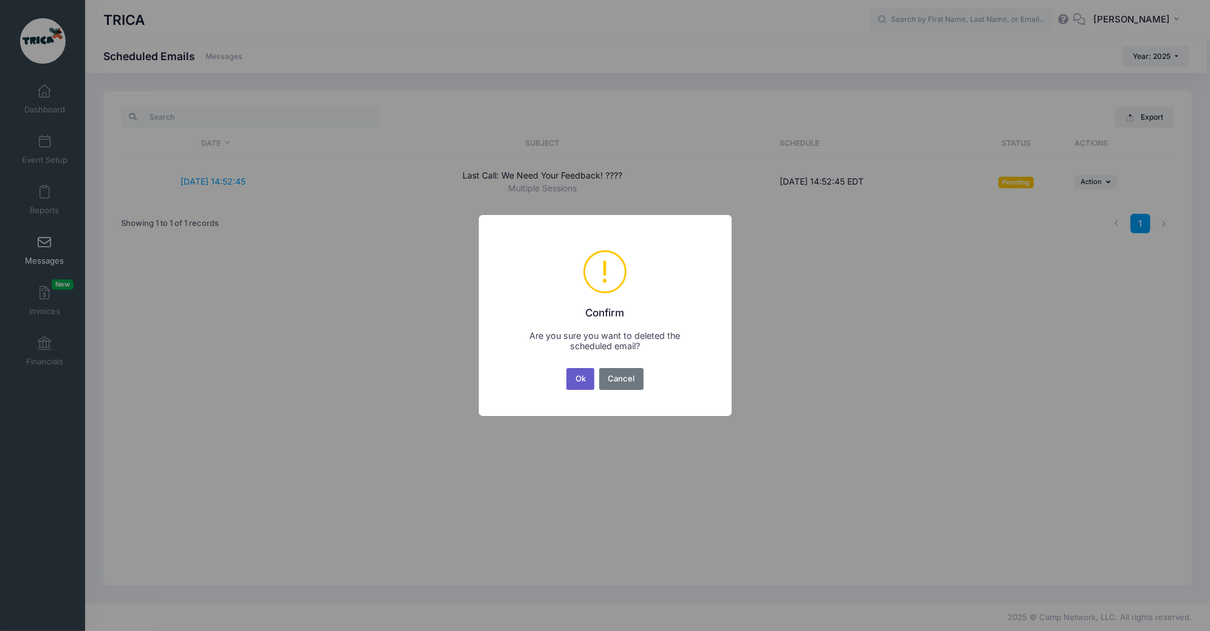
click at [583, 376] on button "Ok" at bounding box center [580, 379] width 28 height 22
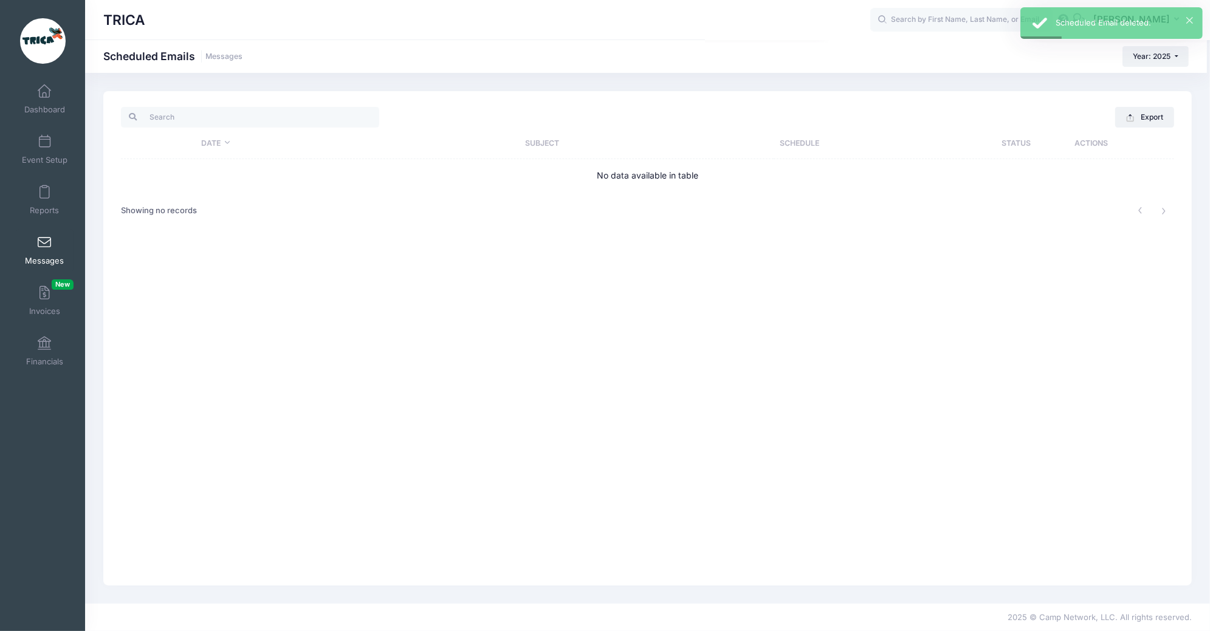
click at [44, 245] on span at bounding box center [44, 242] width 0 height 13
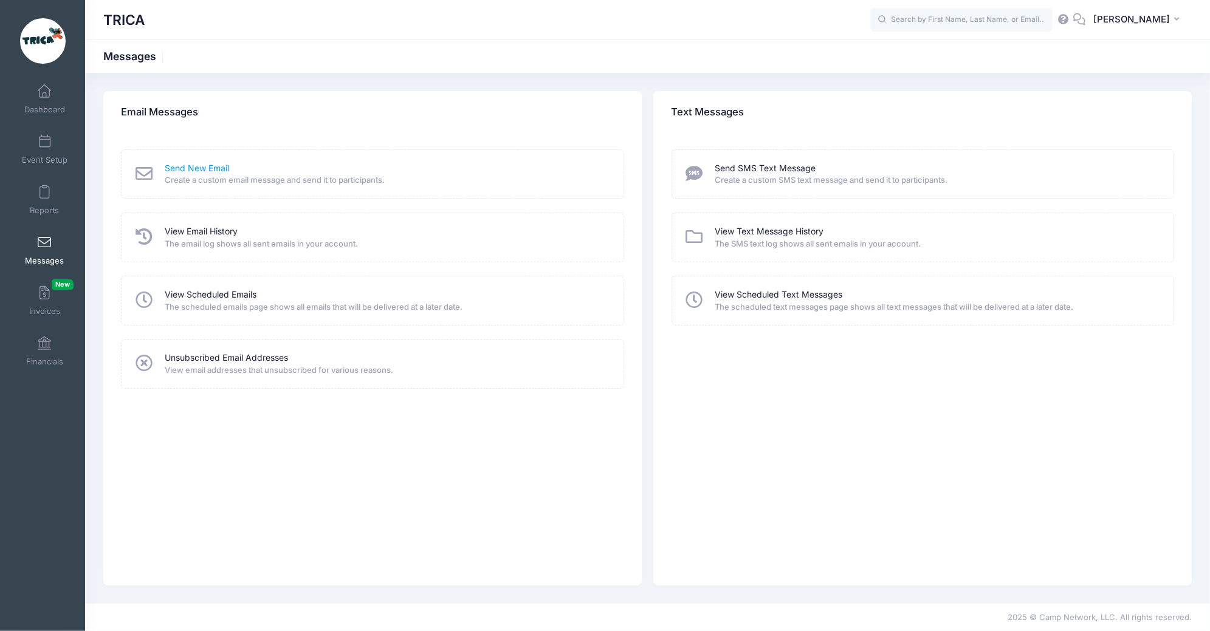
click at [188, 170] on link "Send New Email" at bounding box center [197, 168] width 64 height 13
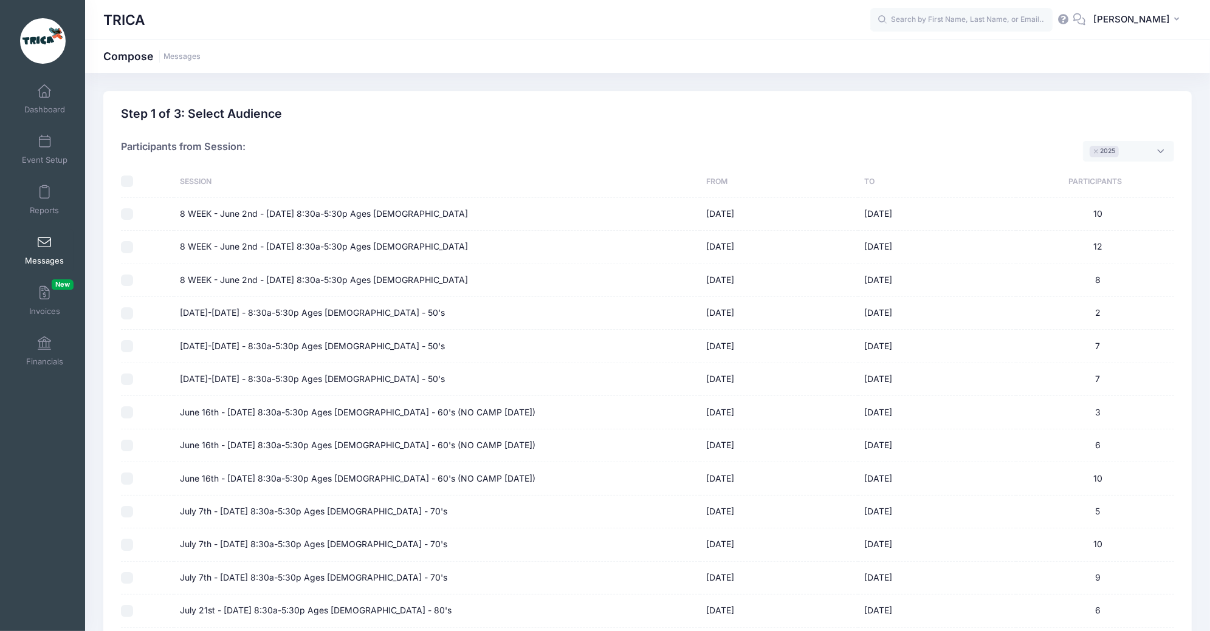
click at [129, 182] on input "checkbox" at bounding box center [127, 182] width 12 height 12
checkbox input "true"
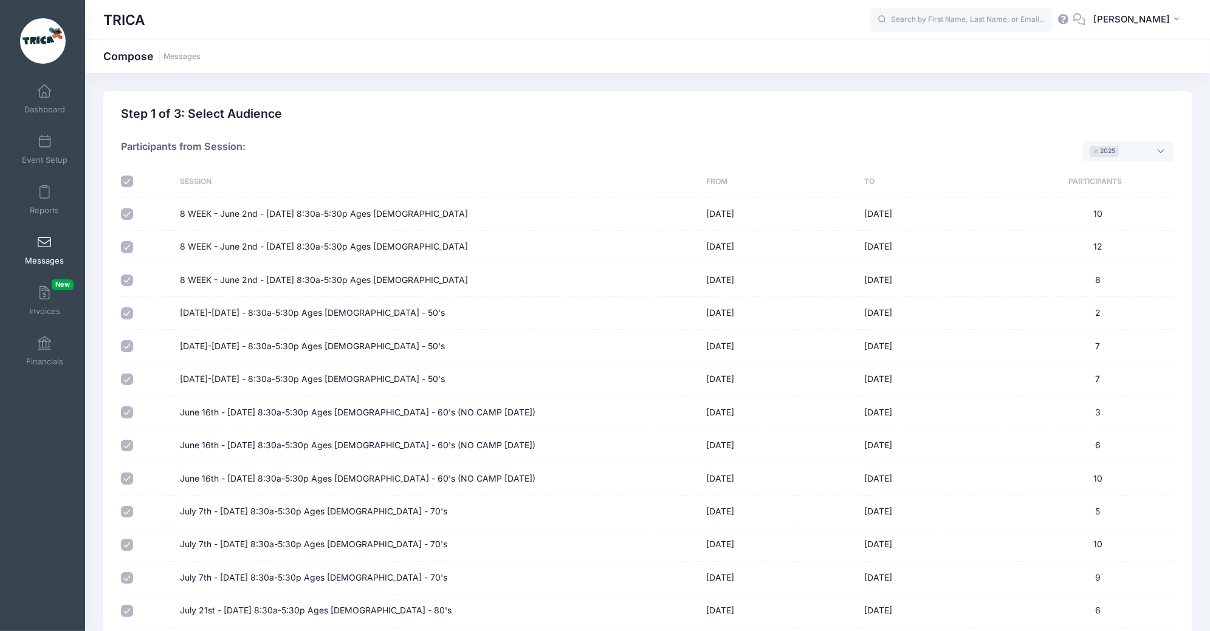
checkbox input "true"
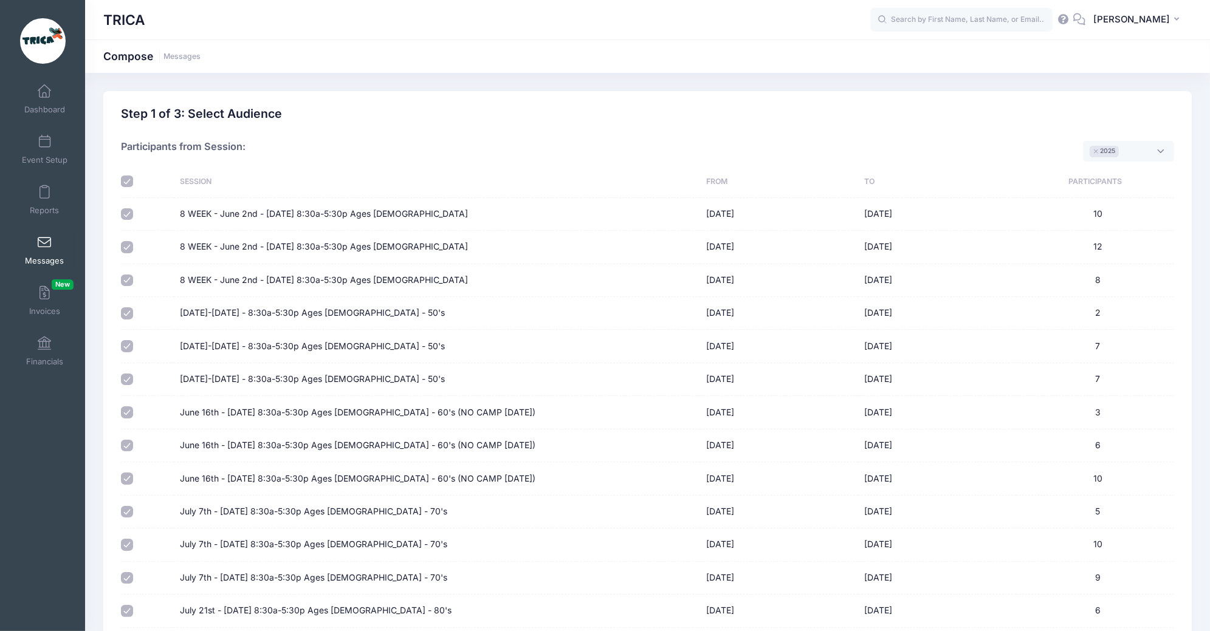
checkbox input "true"
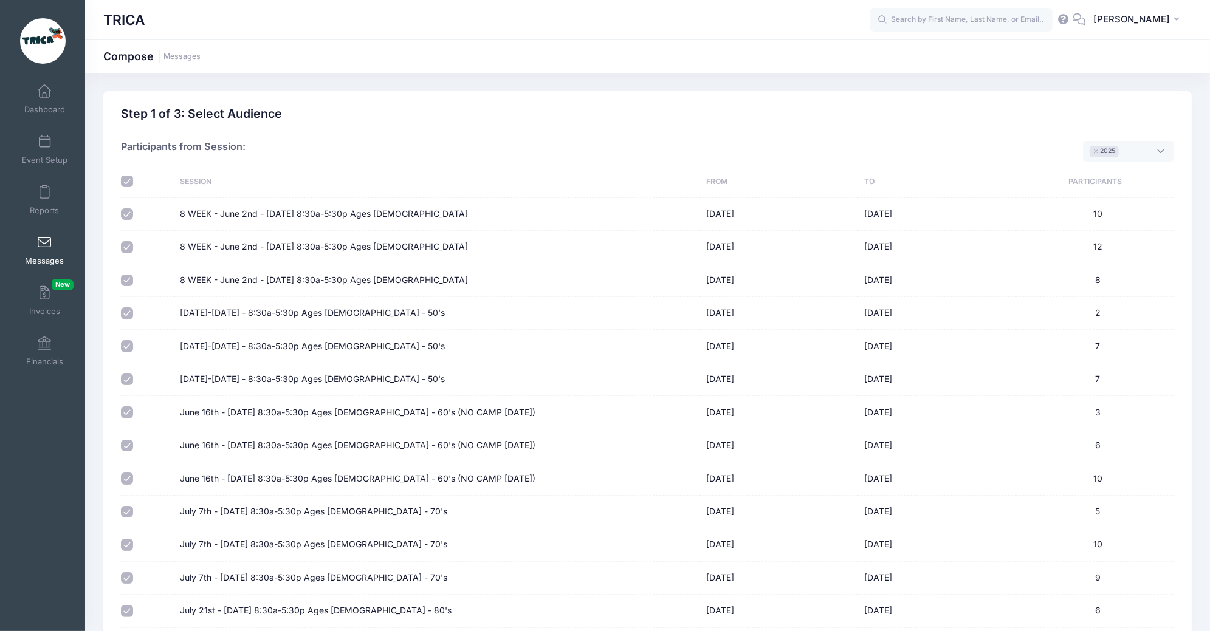
checkbox input "true"
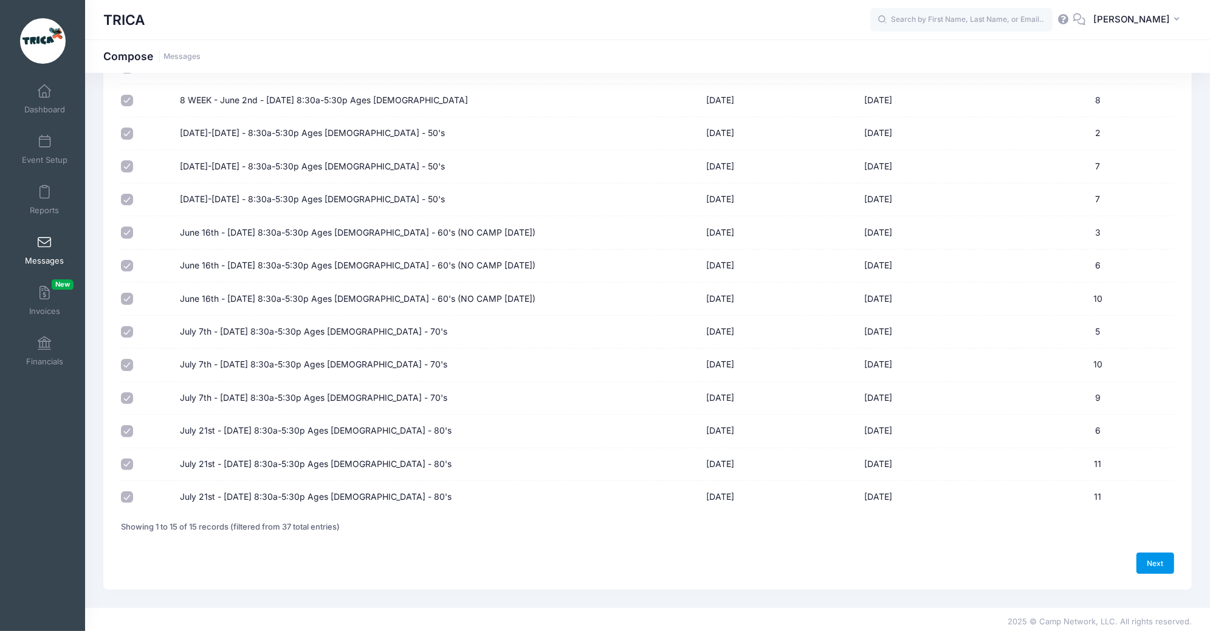
click at [1164, 559] on link "Next" at bounding box center [1155, 563] width 38 height 21
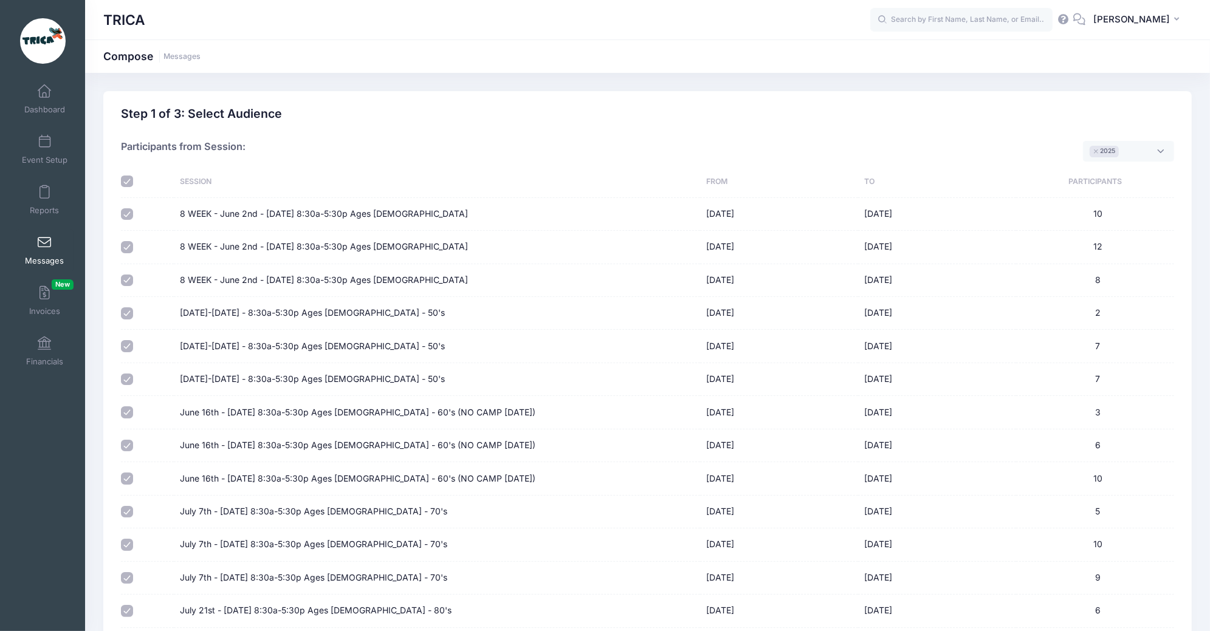
select select "50"
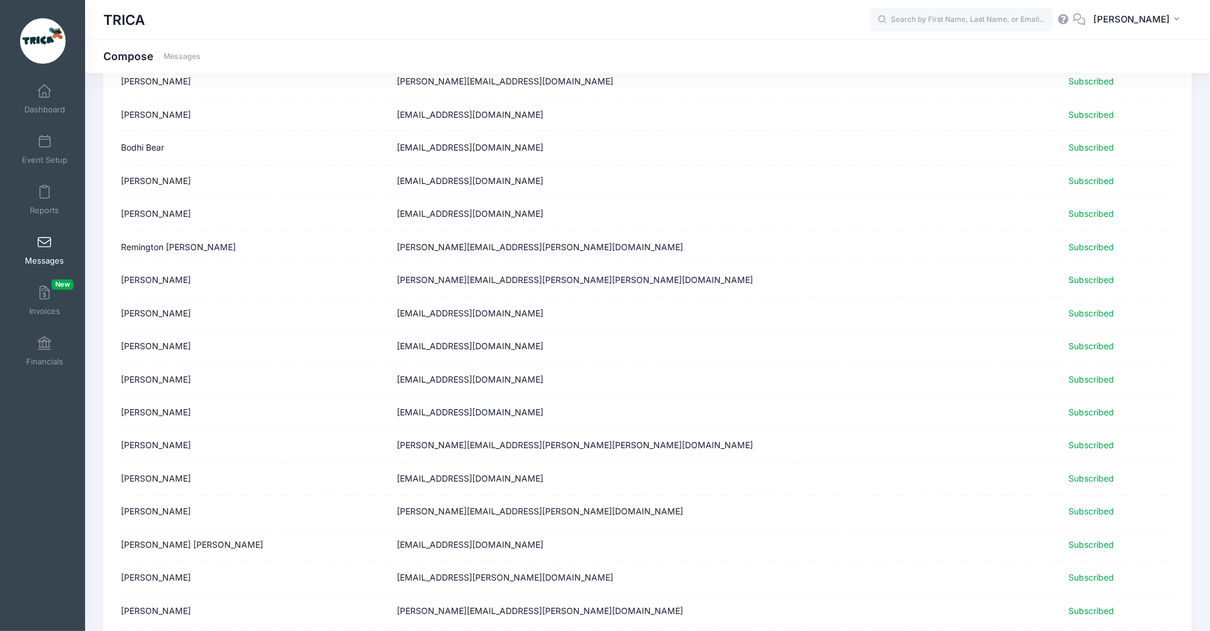
scroll to position [1325, 0]
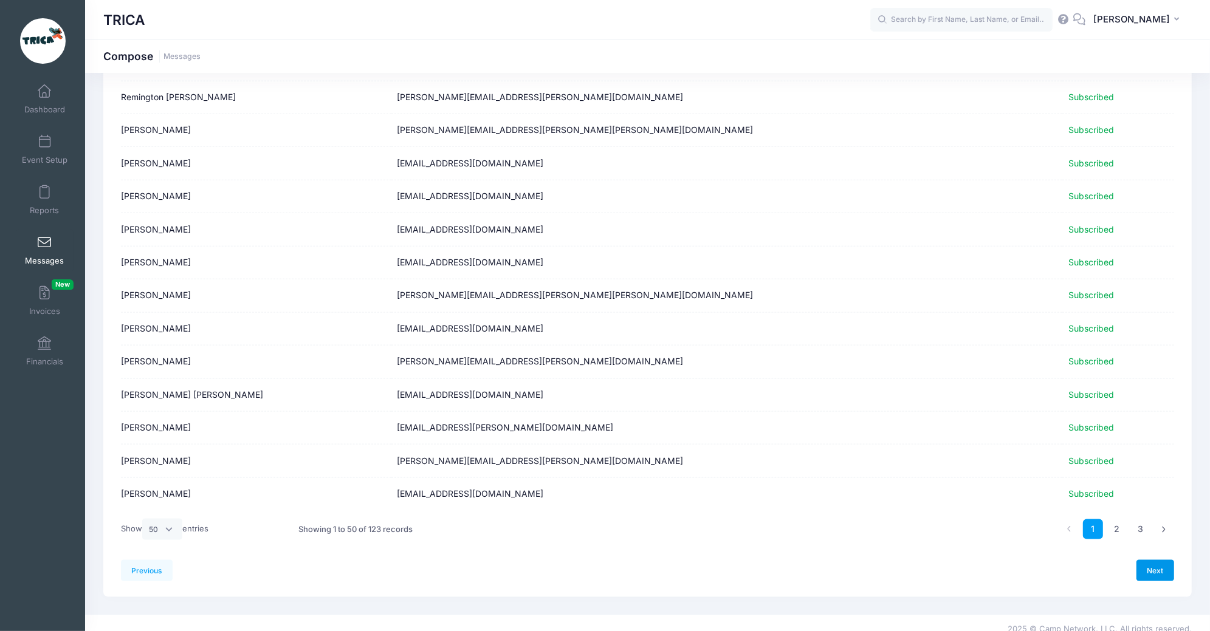
click at [1164, 565] on link "Next" at bounding box center [1155, 570] width 38 height 21
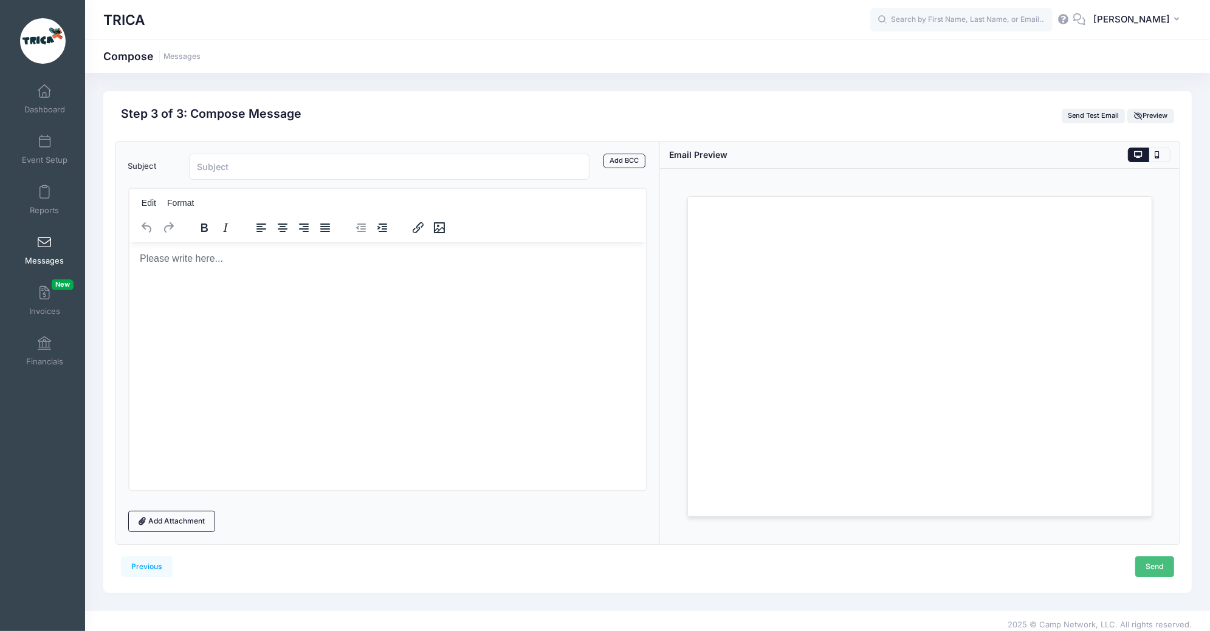
scroll to position [0, 0]
click at [198, 267] on html at bounding box center [387, 258] width 517 height 33
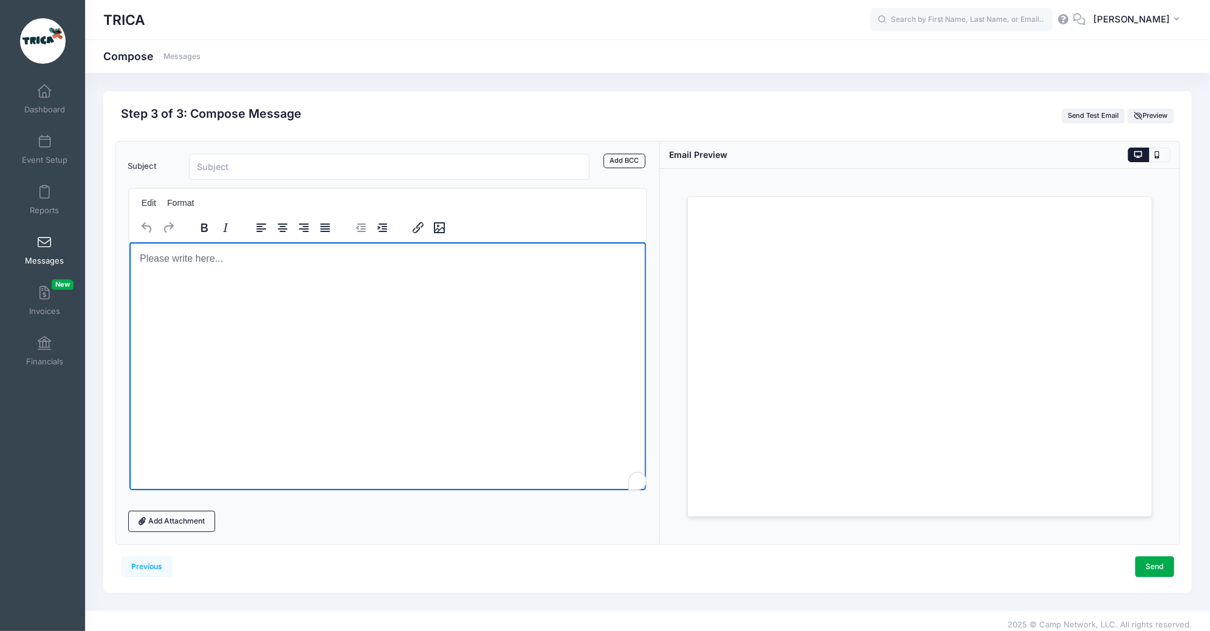
paste body "To enrich screen reader interactions, please activate Accessibility in Grammarl…"
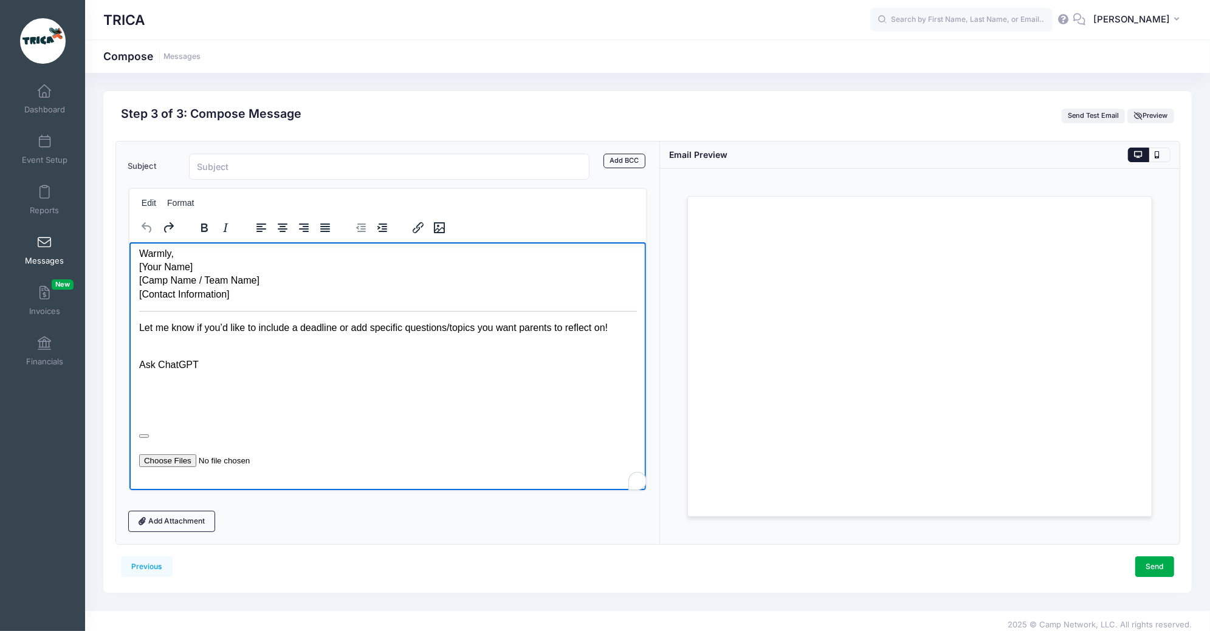
scroll to position [210, 0]
drag, startPoint x: 257, startPoint y: 465, endPoint x: 151, endPoint y: 320, distance: 179.5
click at [151, 320] on body "Subject: Last Call: We Need Your Feedback! 🌞 Dear Camp Families, As we wrap up …" at bounding box center [388, 268] width 498 height 424
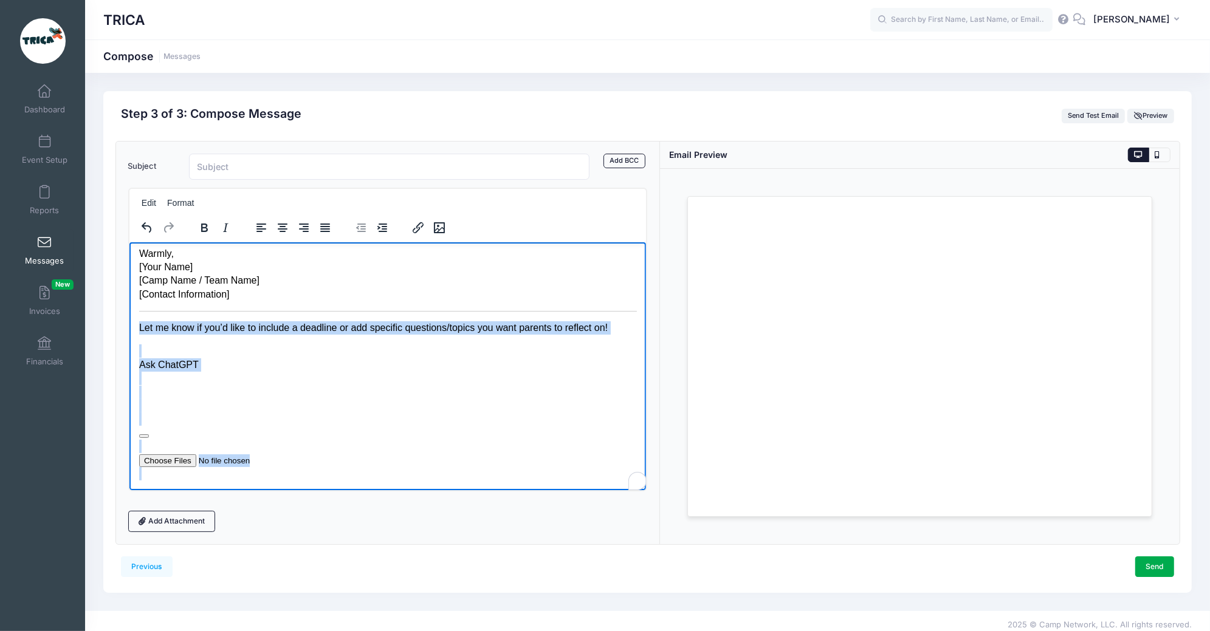
drag, startPoint x: 139, startPoint y: 312, endPoint x: 345, endPoint y: 507, distance: 284.1
click at [345, 490] on html "Subject: Last Call: We Need Your Feedback! 🌞 Dear Camp Families, As we wrap up …" at bounding box center [387, 268] width 517 height 444
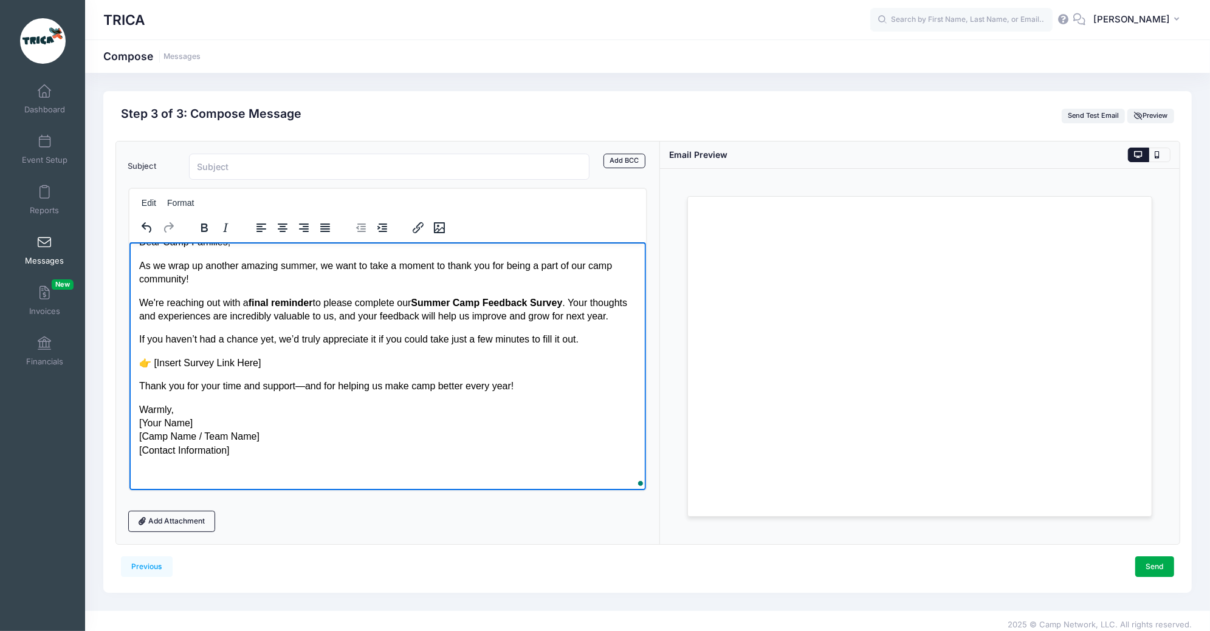
scroll to position [52, 0]
drag, startPoint x: 239, startPoint y: 451, endPoint x: 138, endPoint y: 408, distance: 109.5
click at [138, 408] on html "Subject: Last Call: We Need Your Feedback! 🌞 Dear Camp Families, As we wrap up …" at bounding box center [387, 345] width 517 height 287
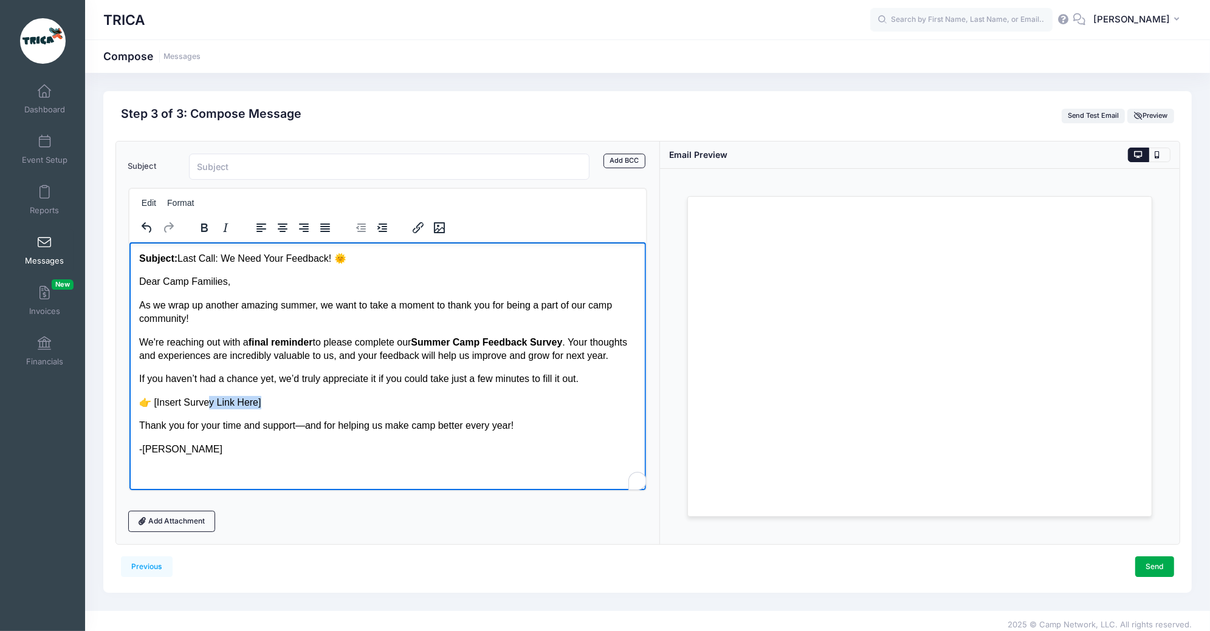
drag, startPoint x: 262, startPoint y: 416, endPoint x: 207, endPoint y: 416, distance: 55.3
click at [207, 409] on p "👉 [Insert Survey Link Here]" at bounding box center [388, 402] width 498 height 13
click at [262, 409] on p "👉 [Insert Survey Link Here]" at bounding box center [388, 402] width 498 height 13
drag, startPoint x: 261, startPoint y: 416, endPoint x: 152, endPoint y: 414, distance: 109.4
click at [152, 409] on p "👉 [Insert Survey Link Here]" at bounding box center [388, 402] width 498 height 13
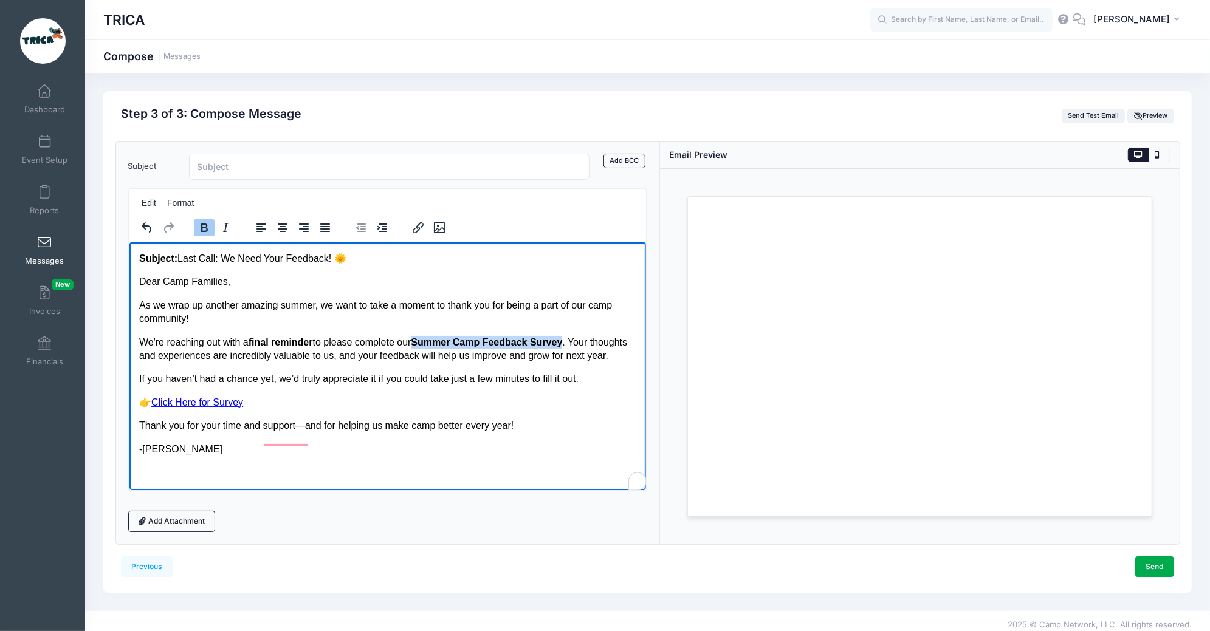
drag, startPoint x: 425, startPoint y: 340, endPoint x: 577, endPoint y: 340, distance: 151.9
click at [577, 340] on p "We're reaching out with a final reminder to please complete our Summer Camp Fee…" at bounding box center [388, 348] width 498 height 27
drag, startPoint x: 361, startPoint y: 261, endPoint x: 112, endPoint y: 246, distance: 249.5
click at [129, 246] on html "Subject: Last Call: We Need Your Feedback! 🌞 Dear Camp Families, As we wrap up …" at bounding box center [387, 365] width 517 height 247
copy p "Subject: Last Call: We Need Your Feedback! 🌞"
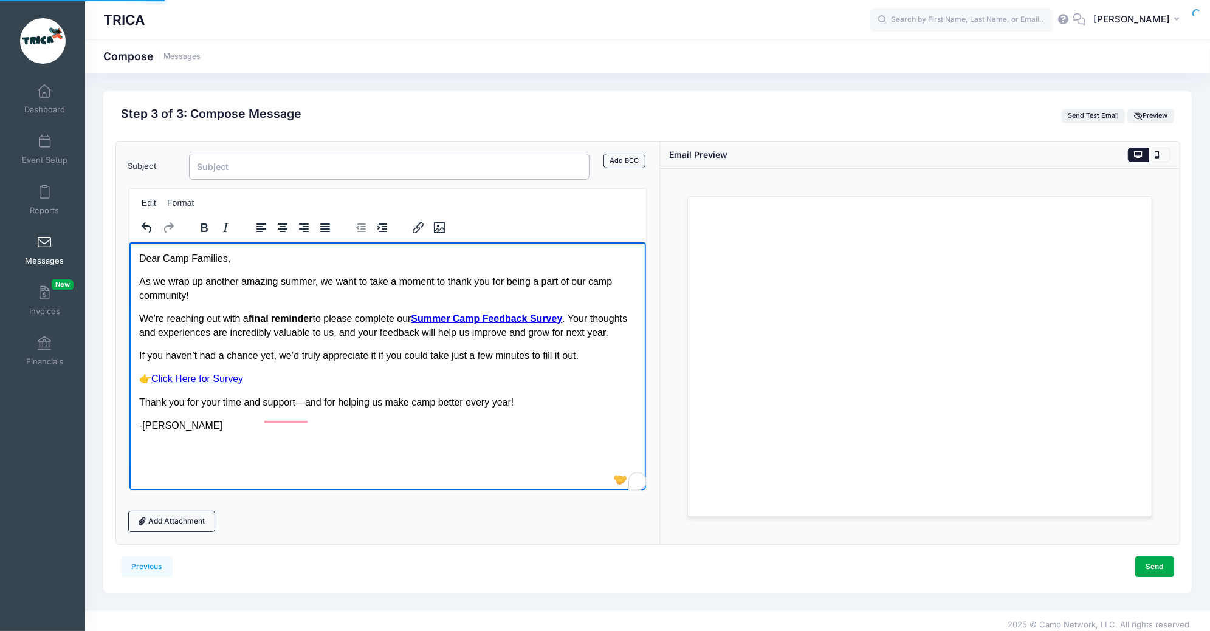
click at [222, 170] on input "Subject" at bounding box center [389, 167] width 401 height 26
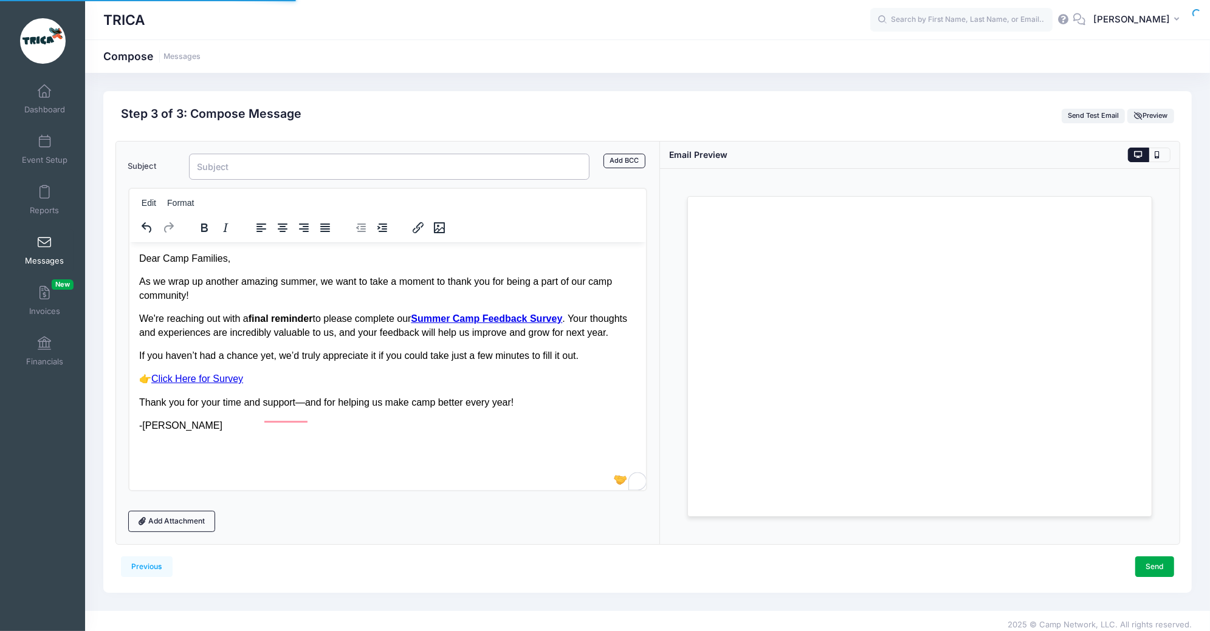
paste input "Subject: Last Call: We Need Your Feedback! 🌞"
drag, startPoint x: 235, startPoint y: 167, endPoint x: 167, endPoint y: 167, distance: 67.4
click at [167, 167] on div "Subject Subject: Last Call: We Need Your Feedback! Add CC Add BCC" at bounding box center [387, 167] width 531 height 26
type input "Last Call: We Need Your Feedback!"
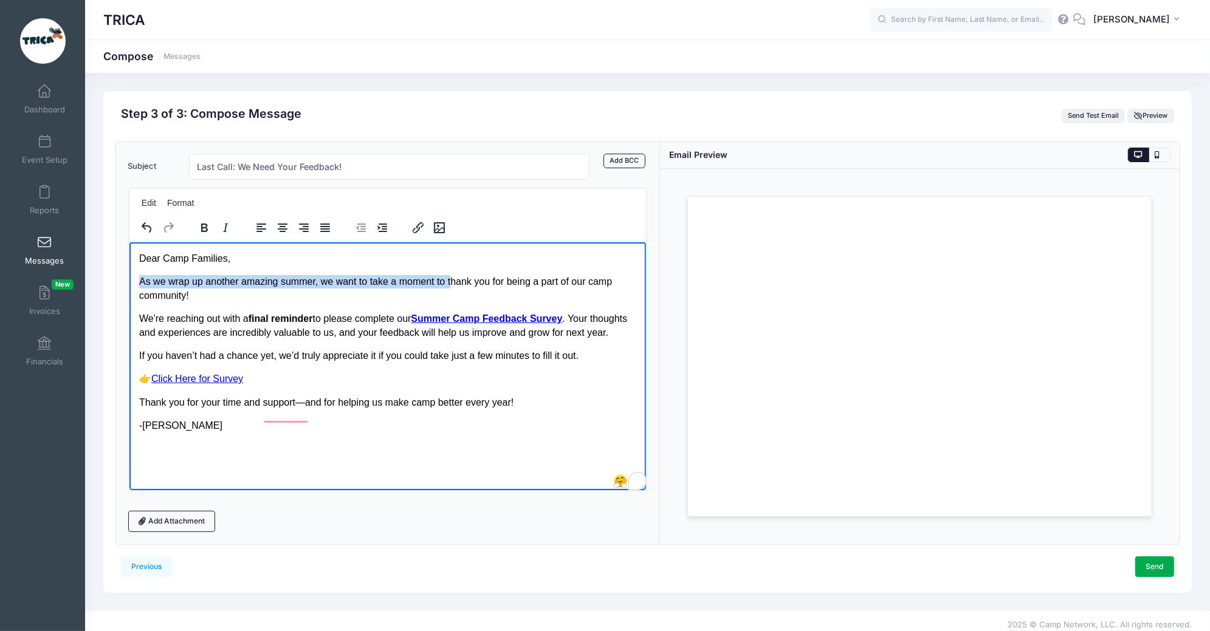
drag, startPoint x: 454, startPoint y: 283, endPoint x: 135, endPoint y: 274, distance: 319.1
click at [135, 274] on html "Dear Camp Families, As we wrap up another amazing summer, we want to take a mom…" at bounding box center [387, 354] width 517 height 224
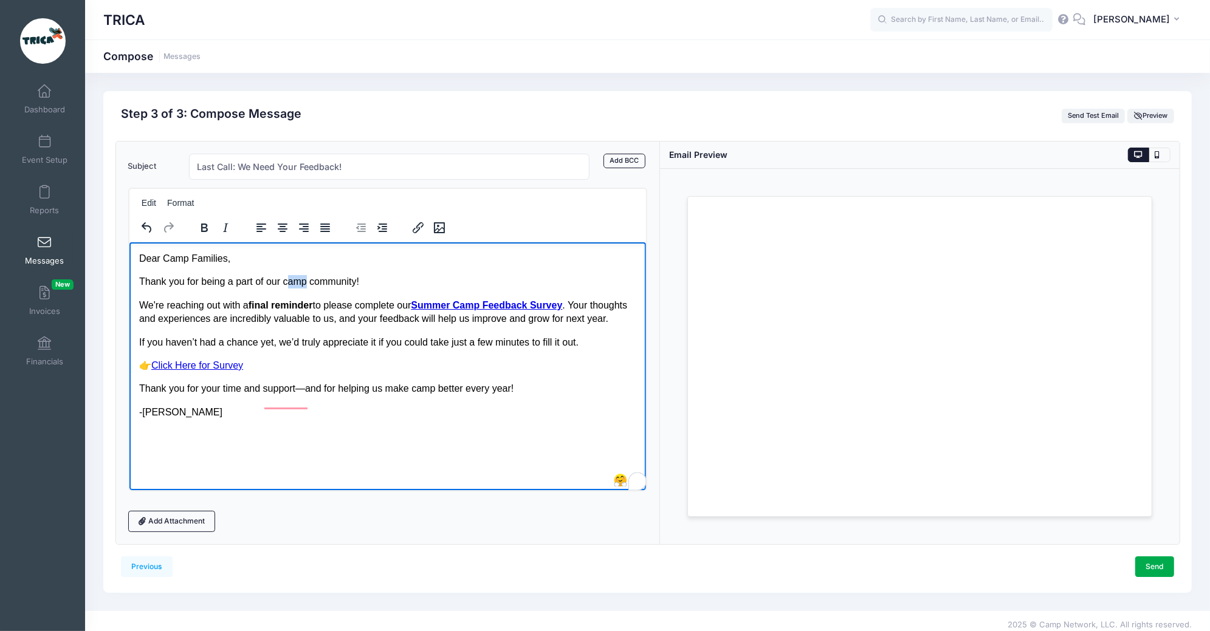
drag, startPoint x: 289, startPoint y: 283, endPoint x: 307, endPoint y: 283, distance: 17.6
click at [307, 284] on p "Thank you for being a part of our camp community!" at bounding box center [388, 281] width 498 height 13
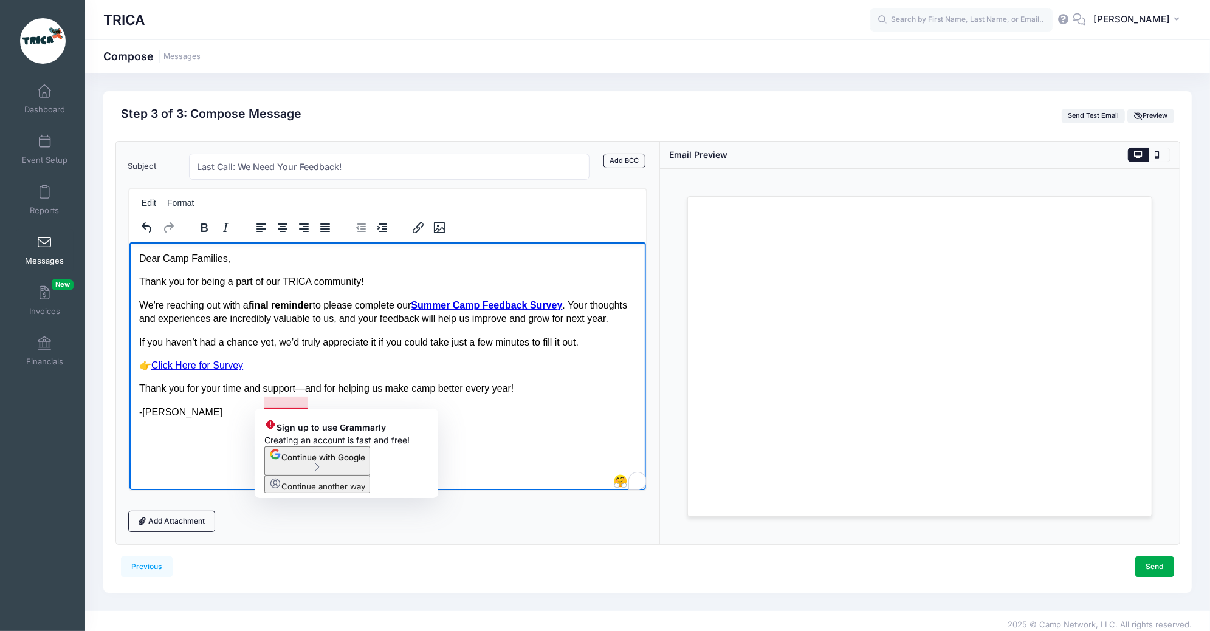
click at [305, 395] on p "Thank you for your time and support—and for helping us make camp better every y…" at bounding box center [388, 388] width 498 height 13
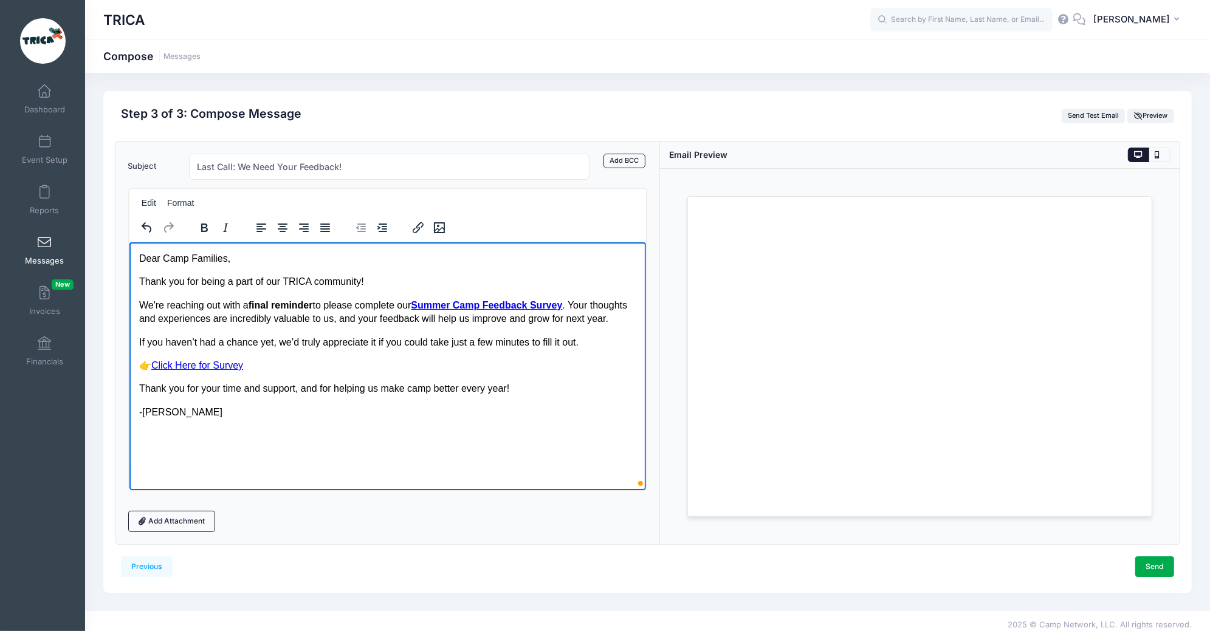
click at [410, 419] on p "-Lisa Arnold" at bounding box center [388, 411] width 498 height 13
click at [1160, 569] on link "Send" at bounding box center [1154, 567] width 39 height 21
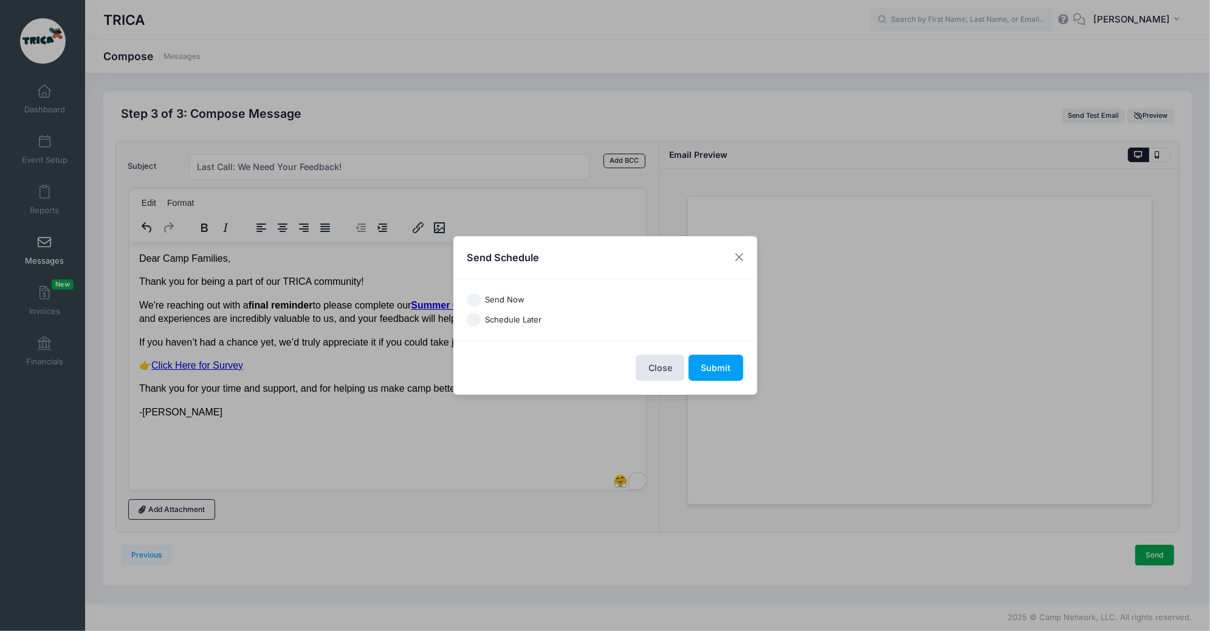
click at [477, 297] on input "Send Now" at bounding box center [474, 300] width 14 height 14
radio input "true"
click at [729, 372] on button "Submit" at bounding box center [715, 368] width 55 height 26
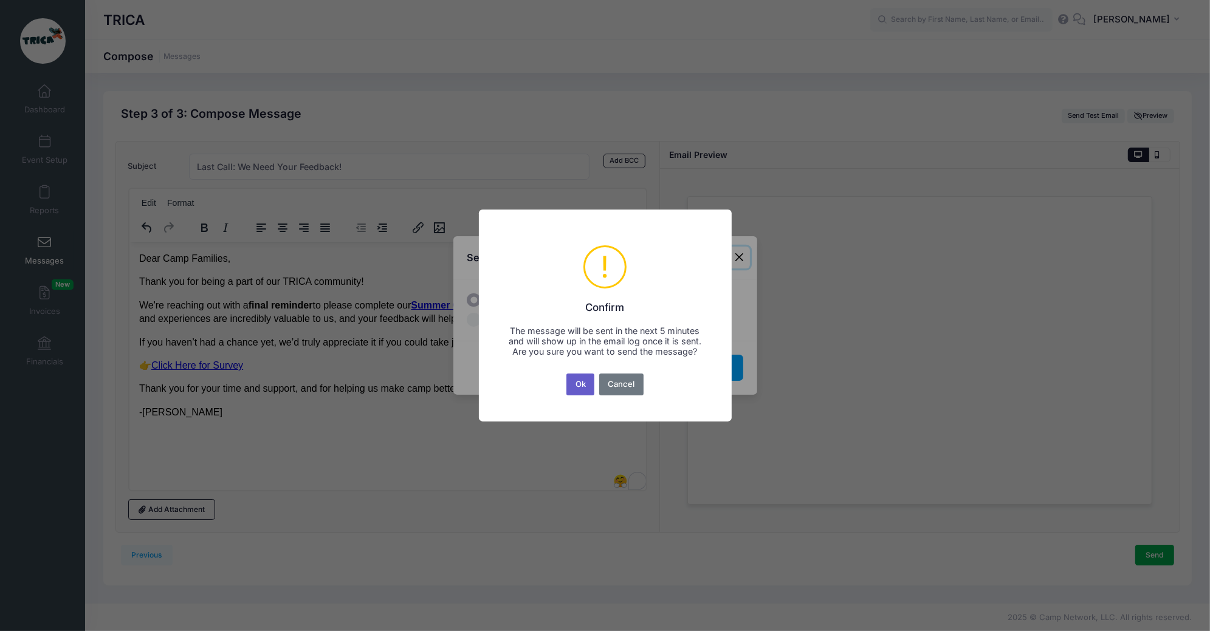
click at [580, 388] on button "Ok" at bounding box center [580, 385] width 28 height 22
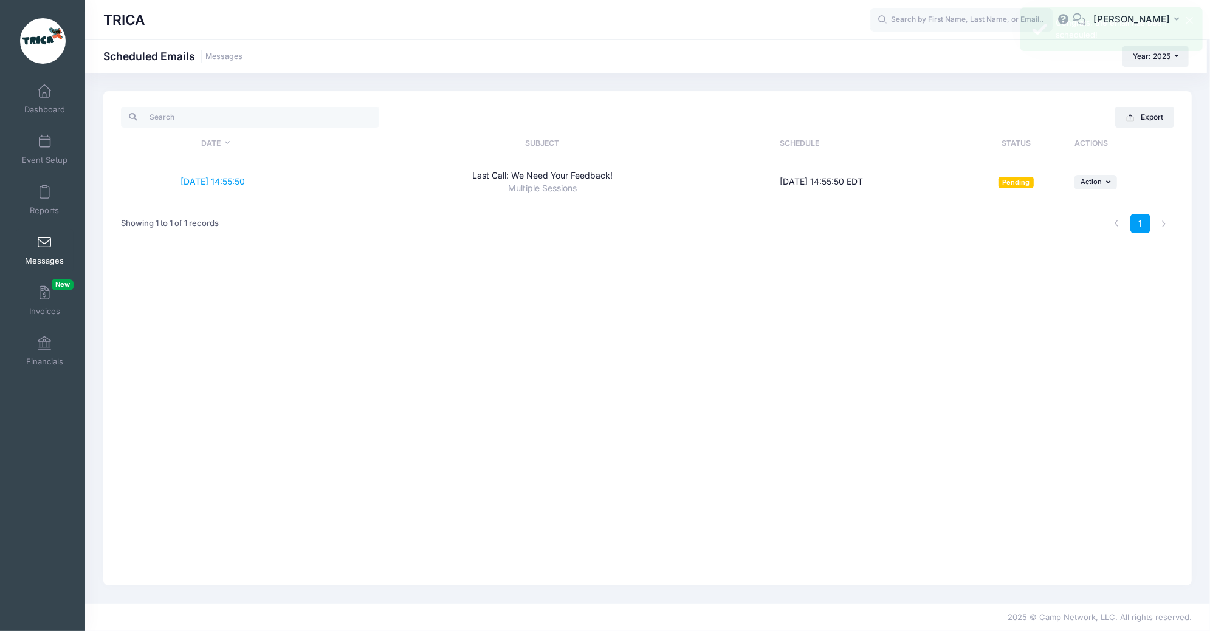
click at [44, 236] on span at bounding box center [44, 242] width 0 height 13
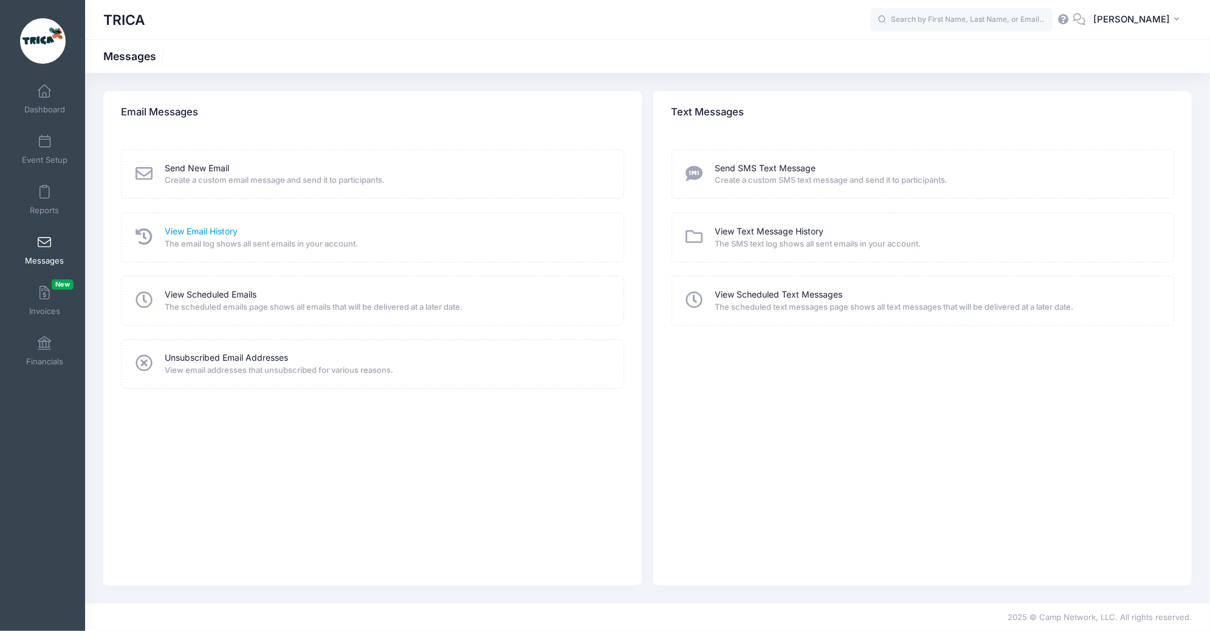
click at [222, 229] on link "View Email History" at bounding box center [201, 231] width 73 height 13
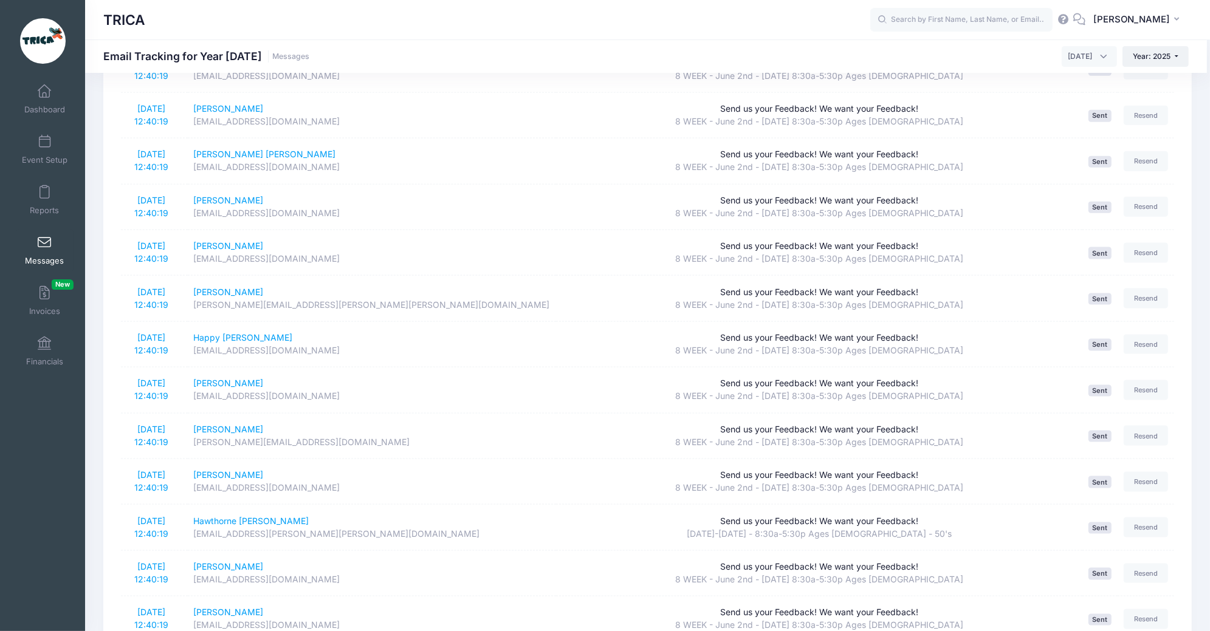
scroll to position [1907, 0]
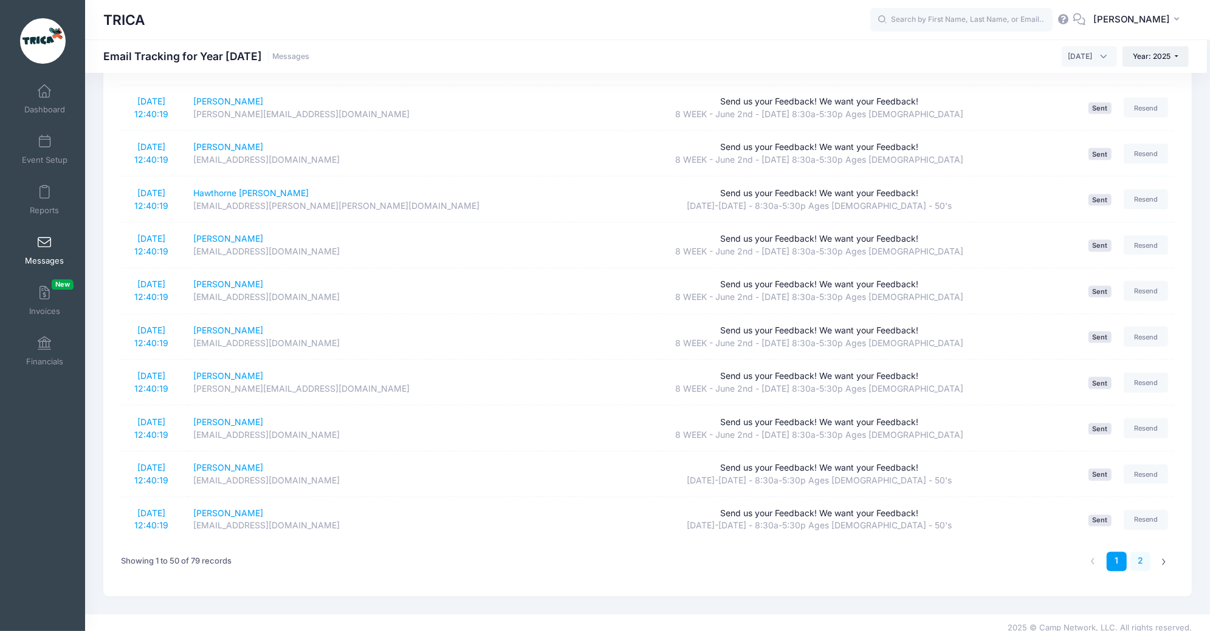
click at [1142, 554] on link "2" at bounding box center [1140, 562] width 20 height 20
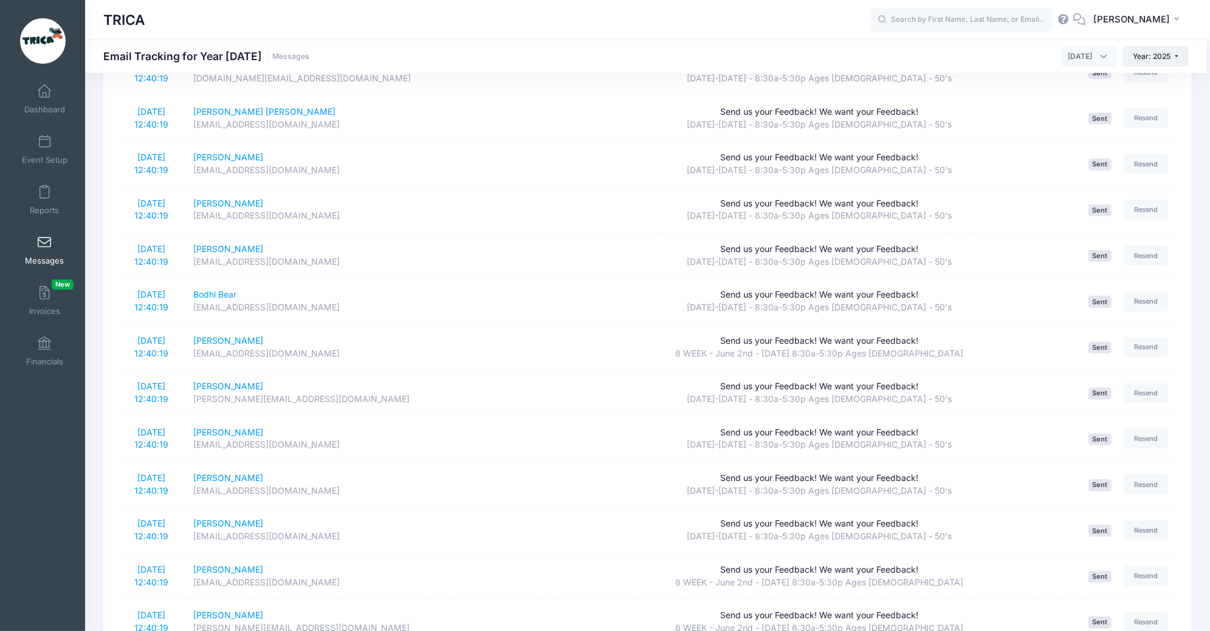
scroll to position [0, 0]
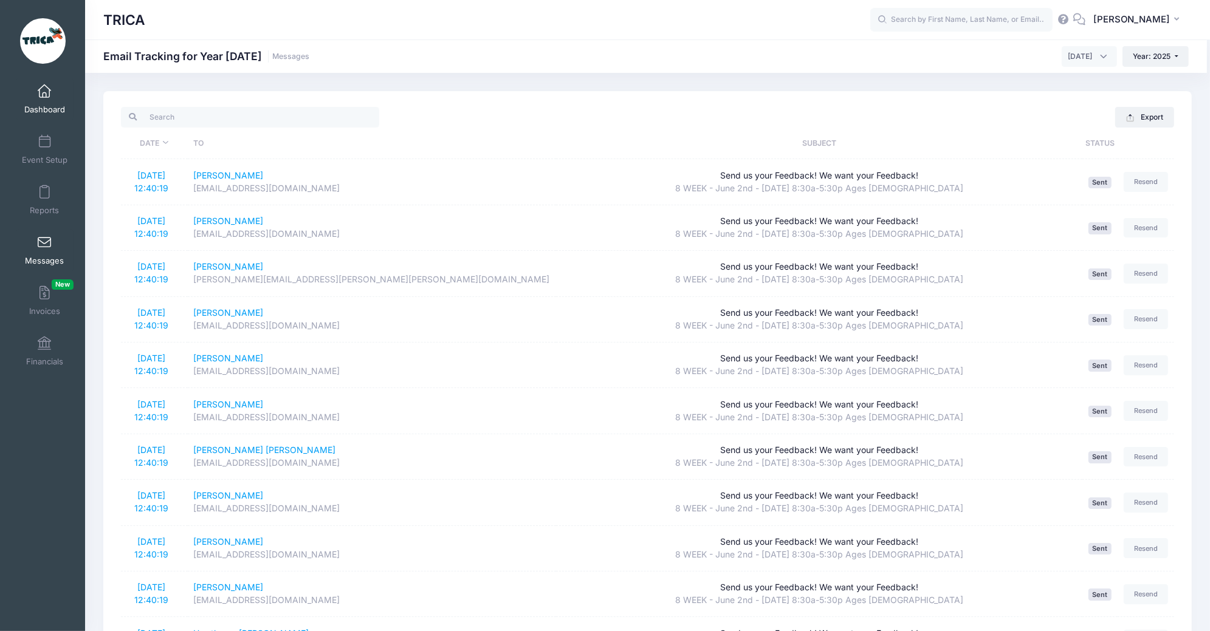
click at [44, 95] on span at bounding box center [44, 91] width 0 height 13
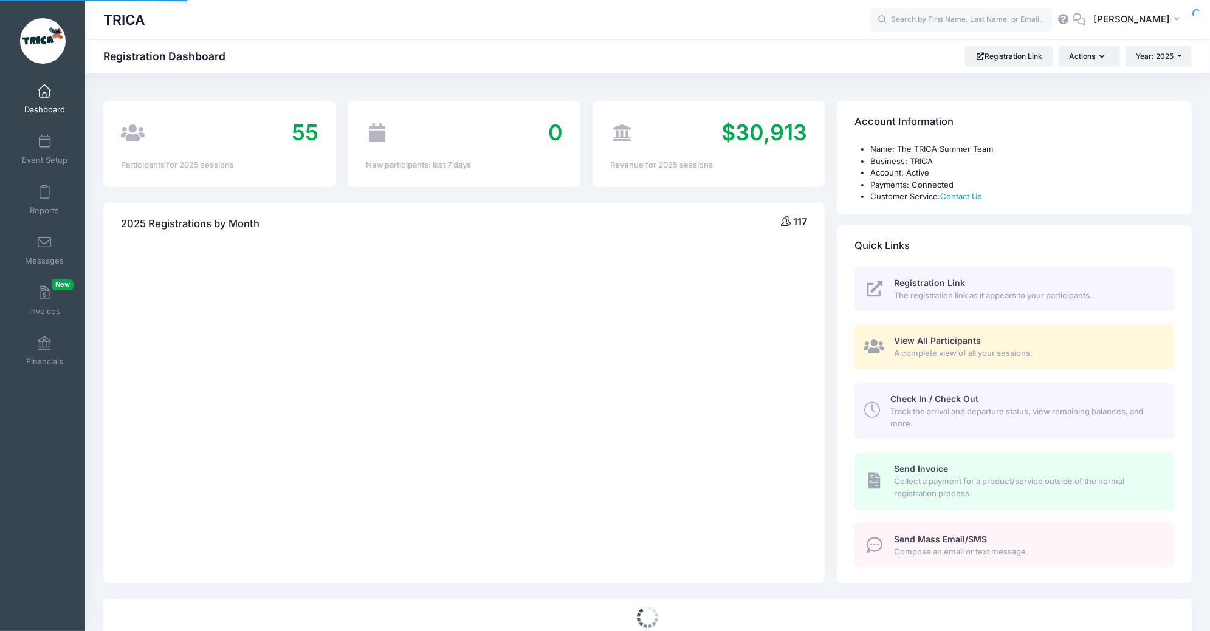
select select
